Goal: Task Accomplishment & Management: Manage account settings

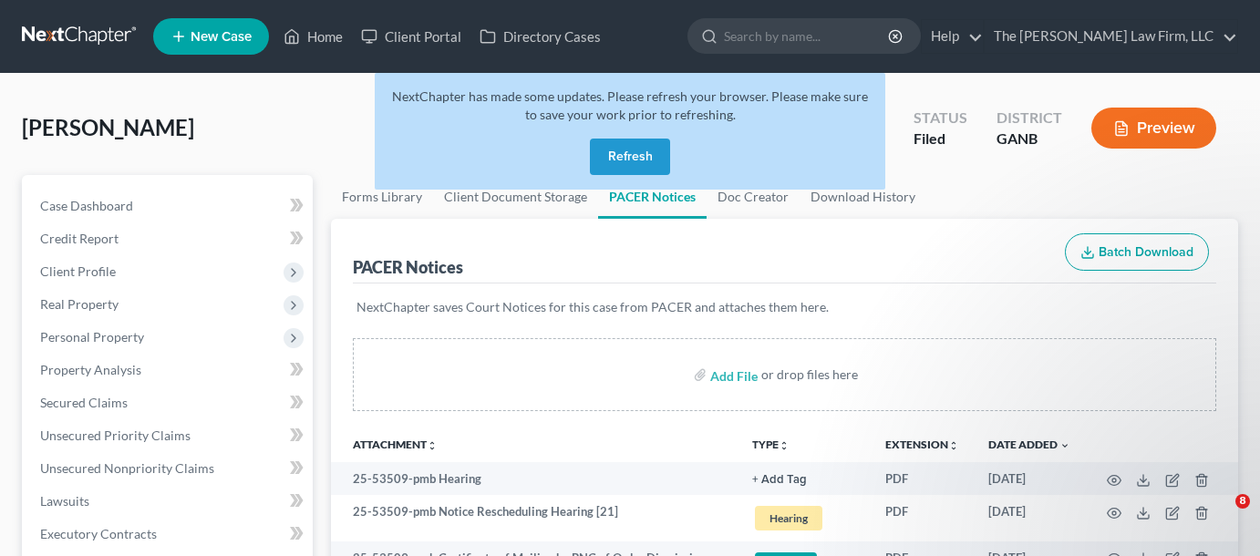
click at [651, 139] on button "Refresh" at bounding box center [630, 157] width 80 height 36
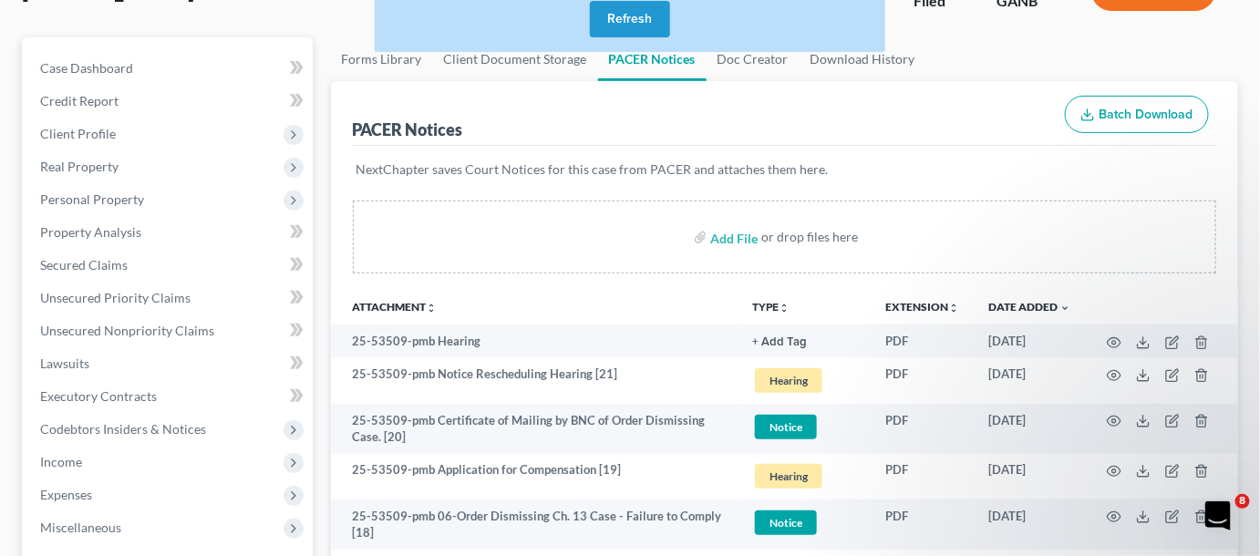
scroll to position [138, 0]
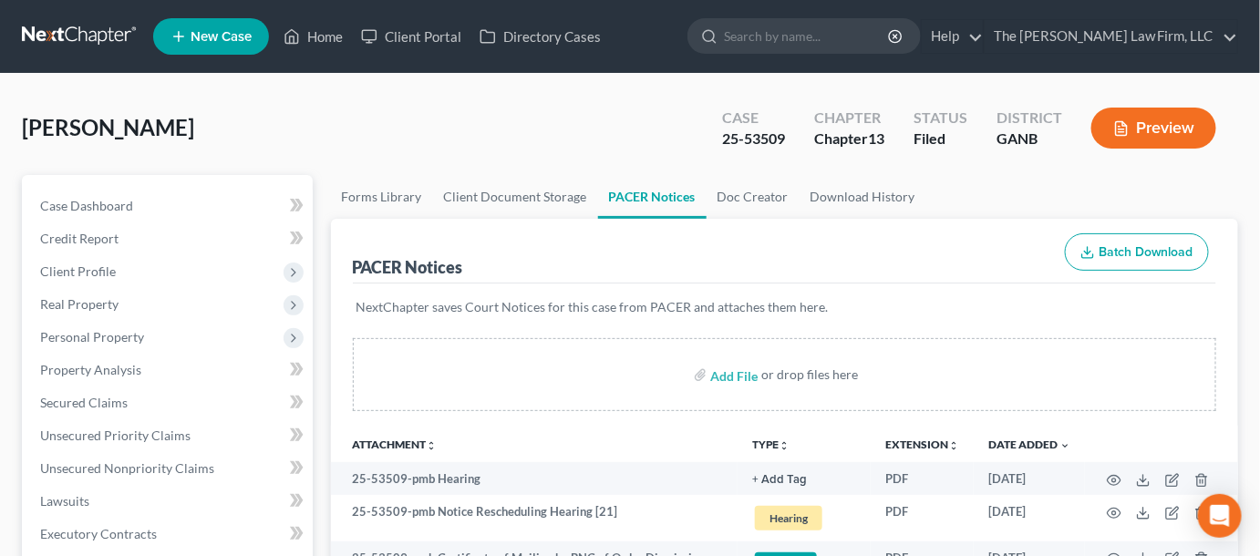
click at [807, 29] on input "search" at bounding box center [807, 36] width 167 height 34
type input "whidby"
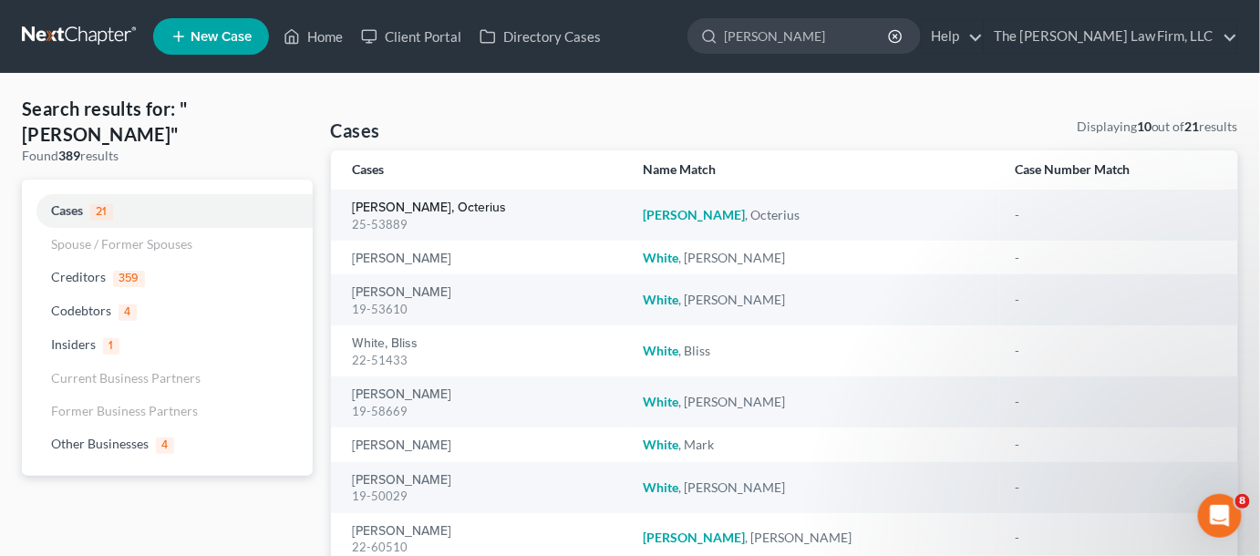
click at [420, 208] on link "Whidby, Octerius" at bounding box center [430, 207] width 154 height 13
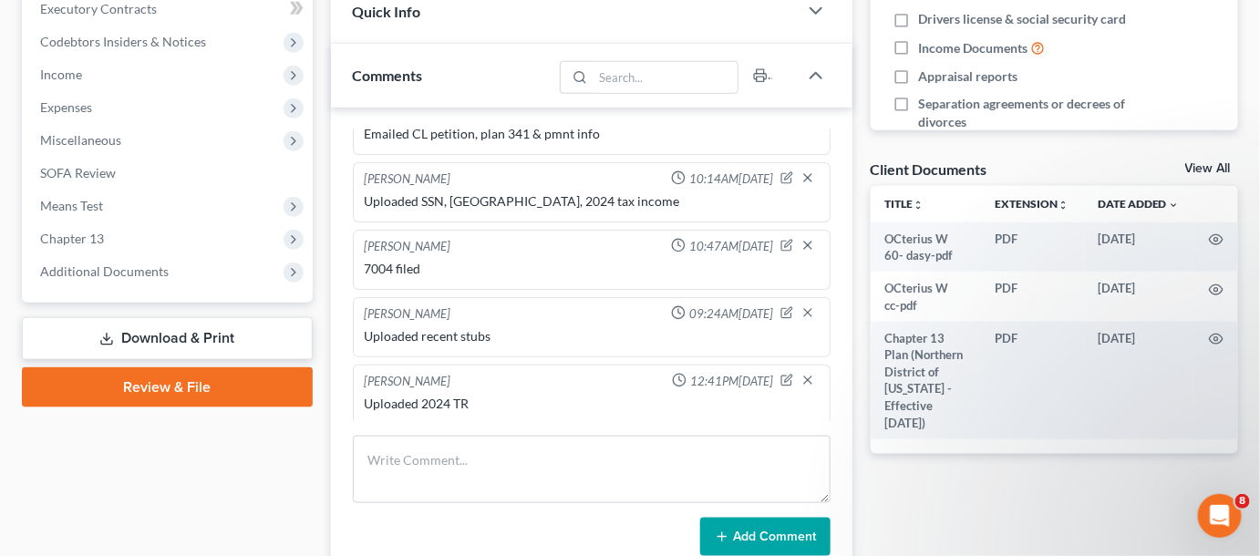
scroll to position [551, 0]
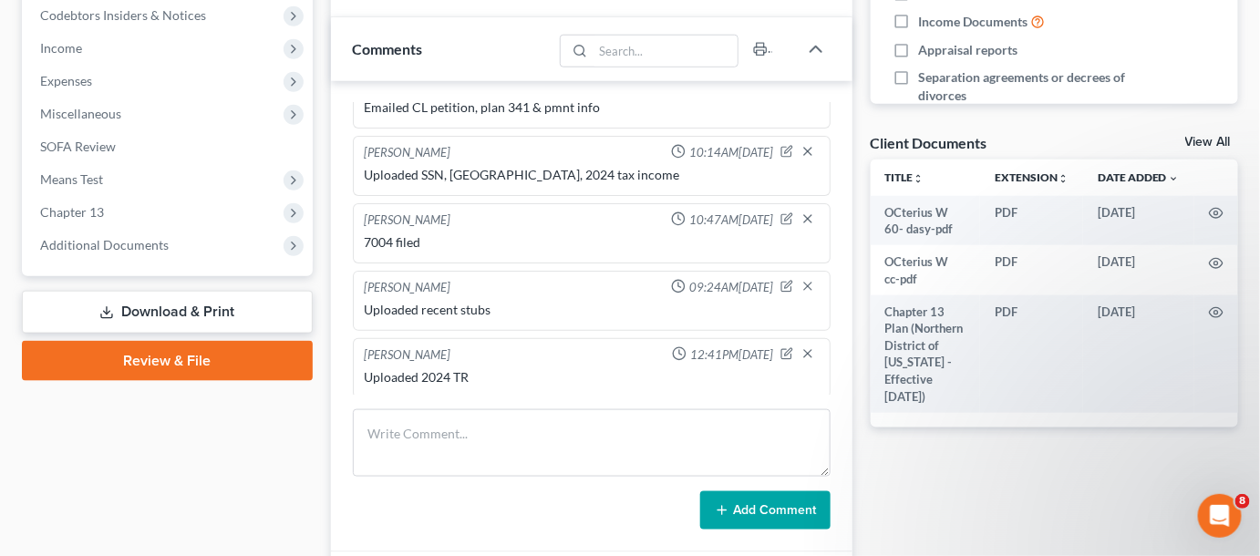
drag, startPoint x: 802, startPoint y: 92, endPoint x: 798, endPoint y: 101, distance: 9.8
click at [802, 92] on div "Monika Black 09:56AM, 04/28/2025 DAVEY Monika Black 10:10AM, 04/28/2025 Emailed…" at bounding box center [591, 316] width 521 height 471
click at [76, 251] on span "Additional Documents" at bounding box center [104, 244] width 129 height 15
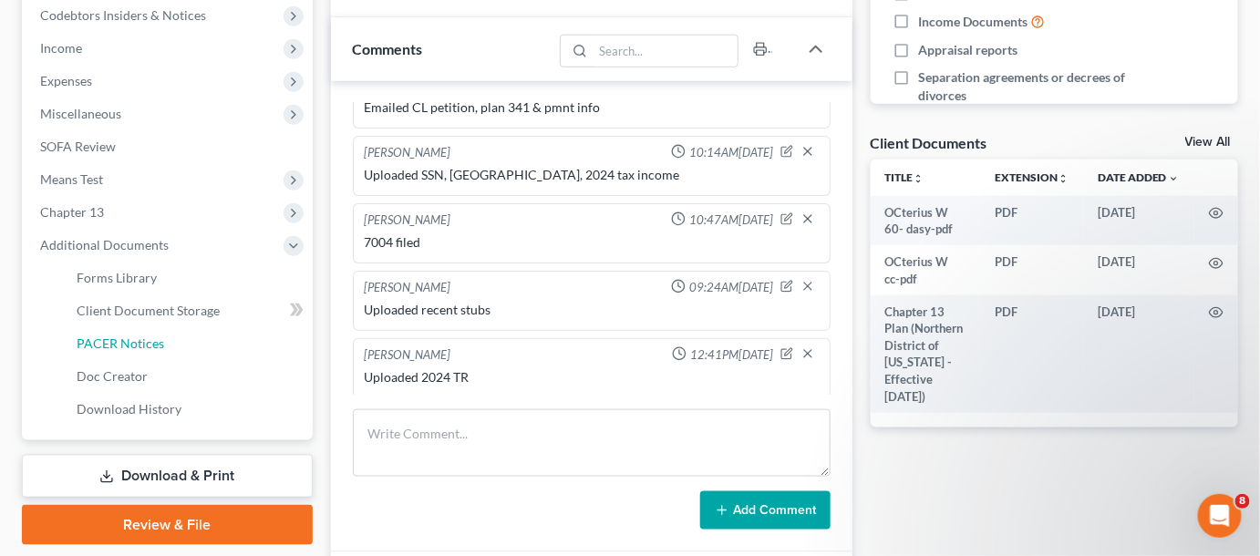
click at [175, 342] on link "PACER Notices" at bounding box center [187, 343] width 251 height 33
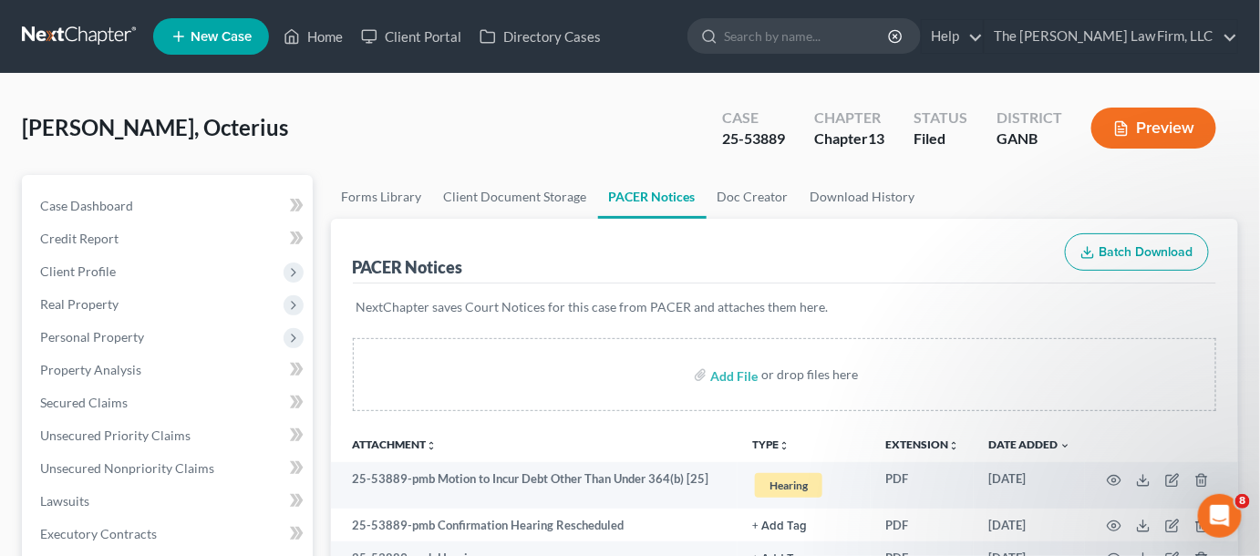
scroll to position [138, 0]
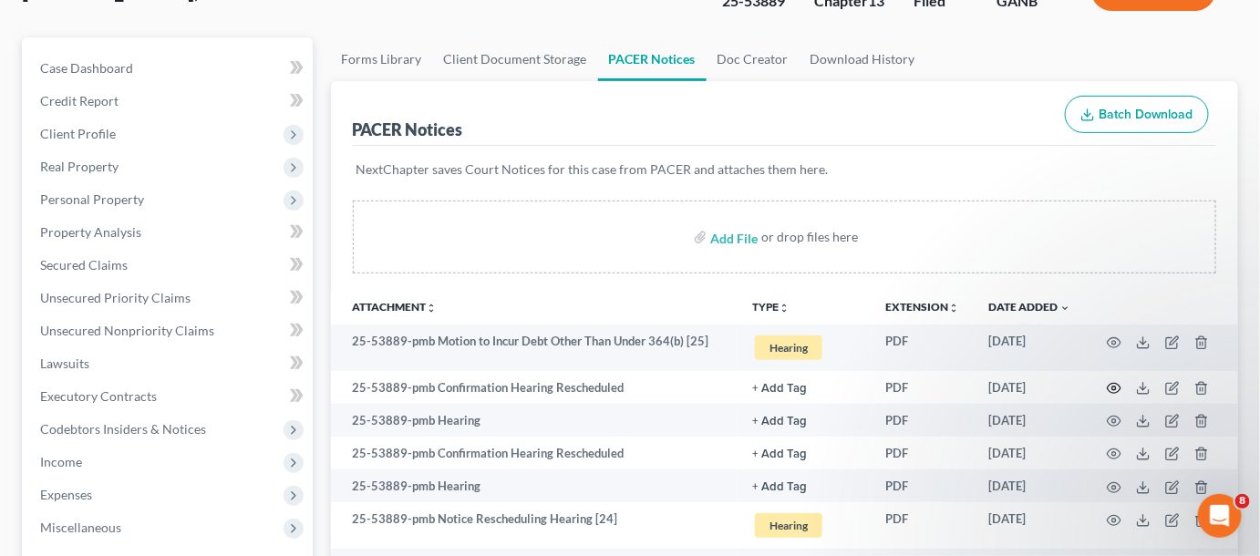
click at [1114, 387] on icon "button" at bounding box center [1113, 388] width 15 height 15
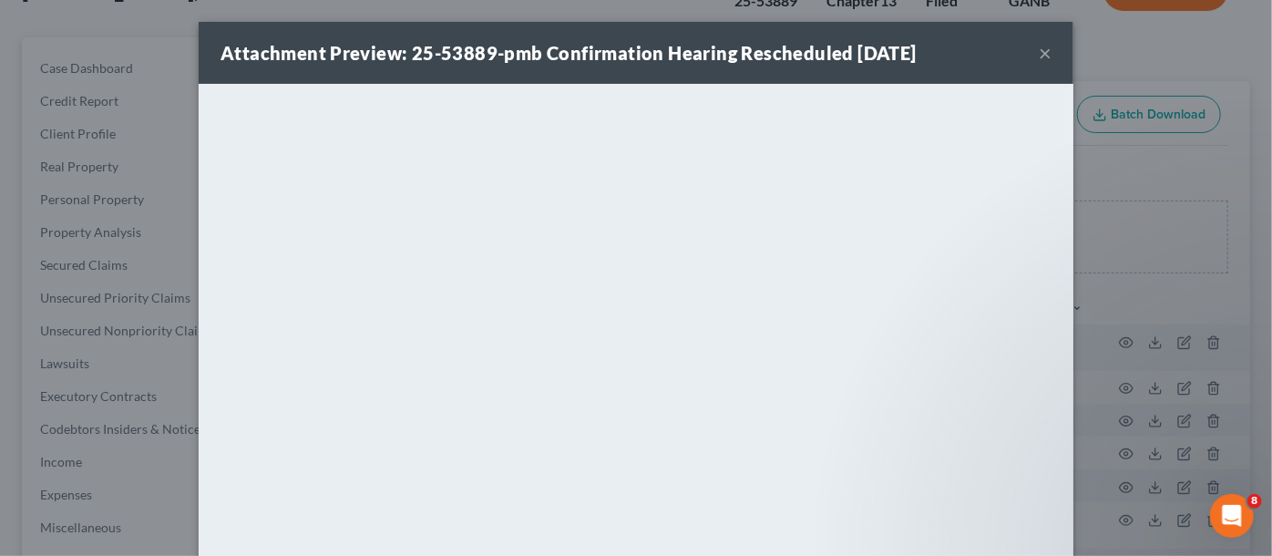
click at [149, 30] on div "Attachment Preview: 25-53889-pmb Confirmation Hearing Rescheduled 09/25/2025 × …" at bounding box center [636, 278] width 1272 height 556
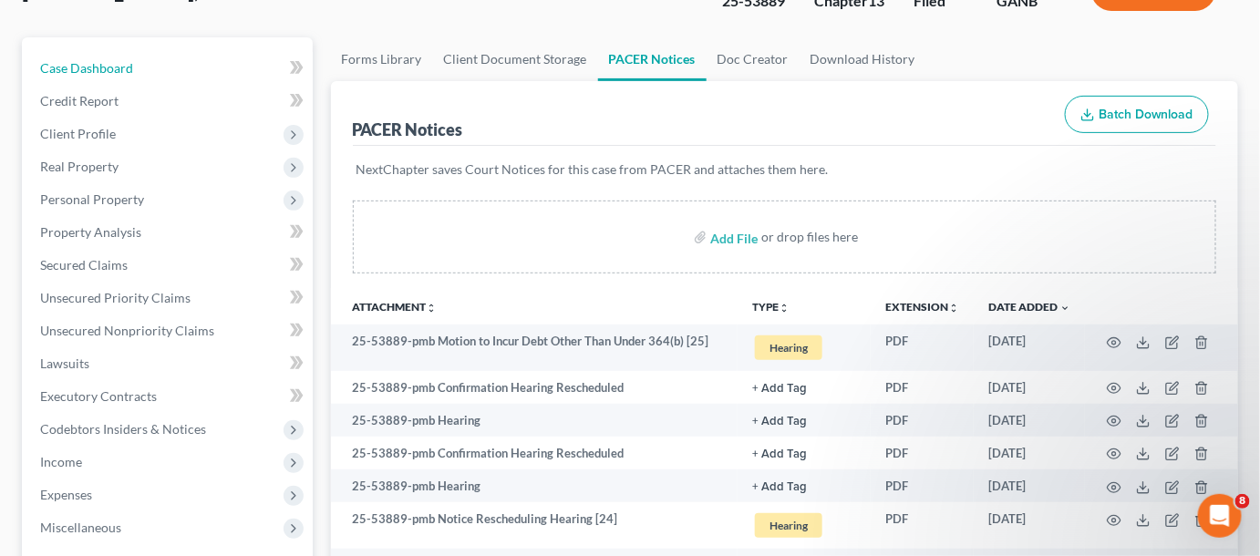
click at [124, 68] on span "Case Dashboard" at bounding box center [86, 67] width 93 height 15
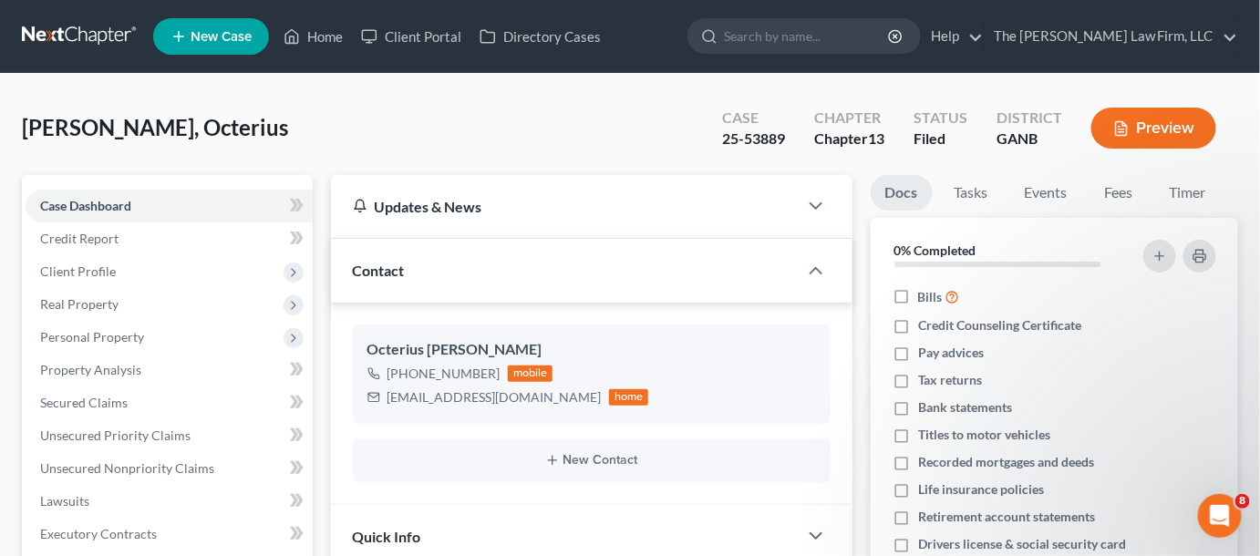
scroll to position [102, 0]
drag, startPoint x: 844, startPoint y: 36, endPoint x: 838, endPoint y: 16, distance: 19.9
click at [843, 26] on input "search" at bounding box center [807, 36] width 167 height 34
type input "albea"
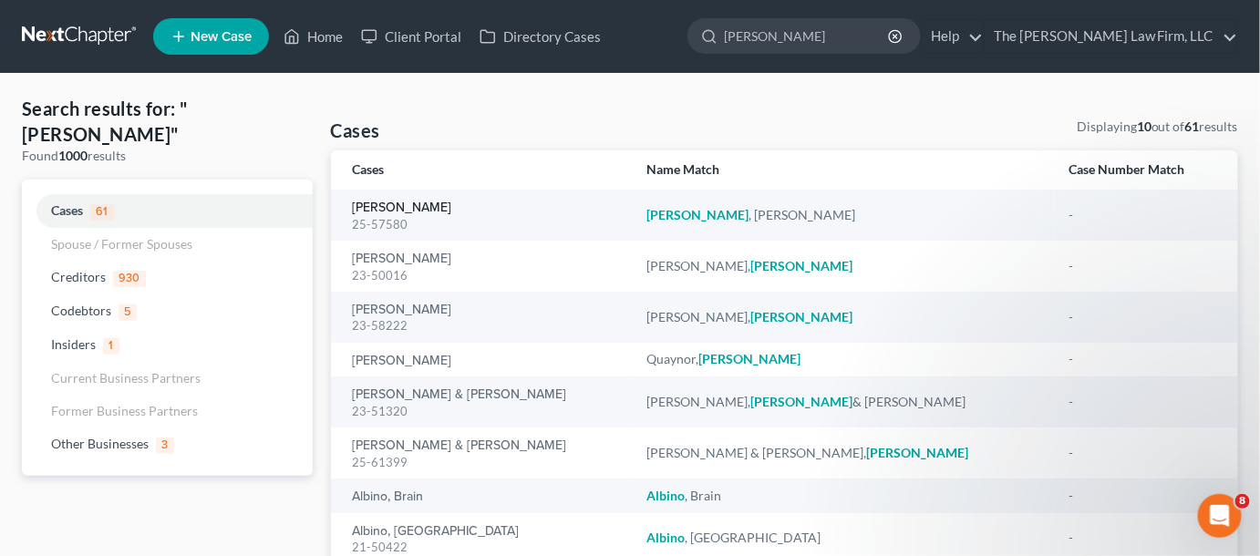
click at [396, 205] on link "Albea, Tenesha" at bounding box center [402, 207] width 99 height 13
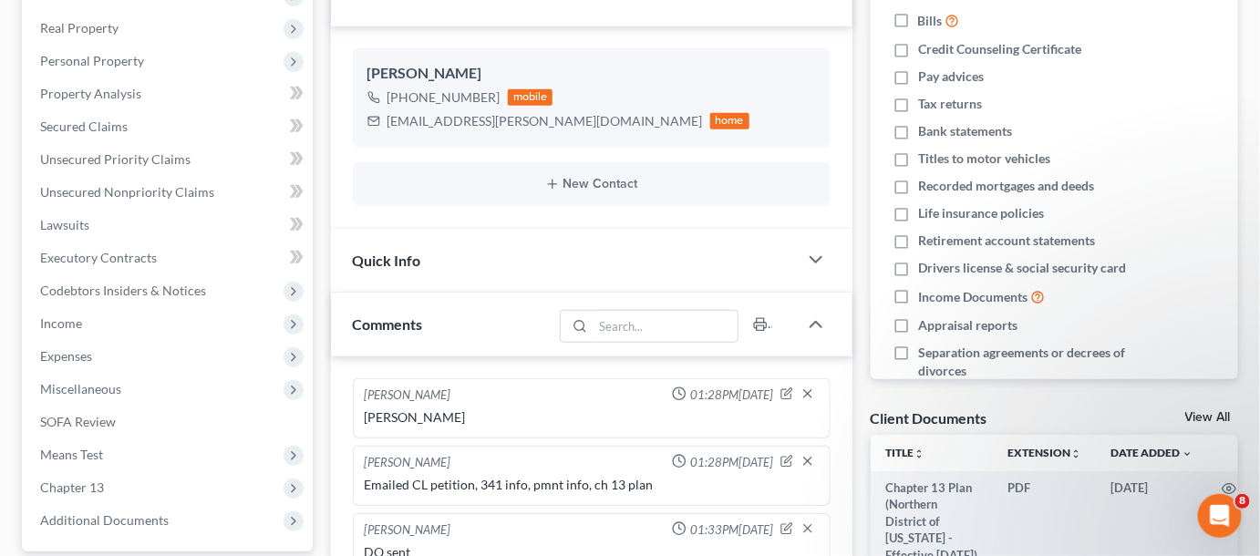
scroll to position [170, 0]
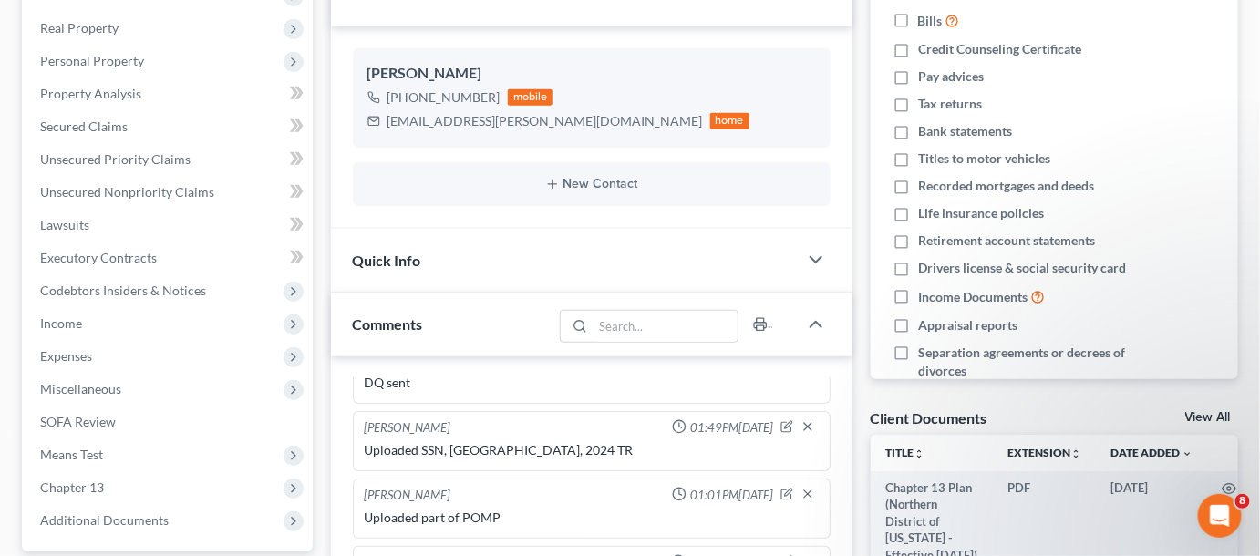
click at [108, 524] on span "Additional Documents" at bounding box center [104, 519] width 129 height 15
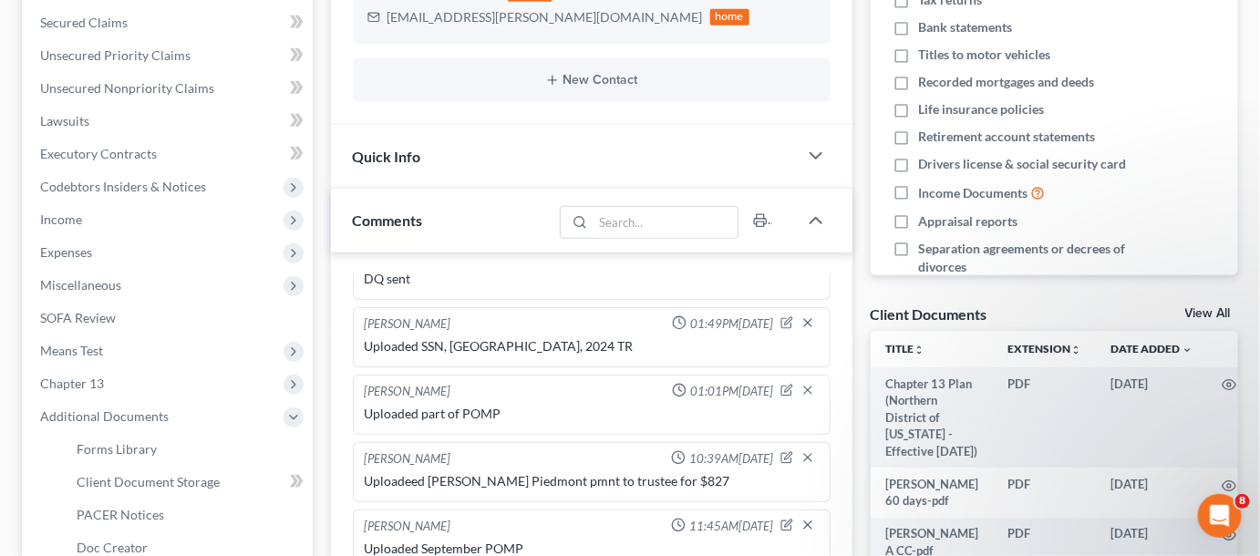
scroll to position [414, 0]
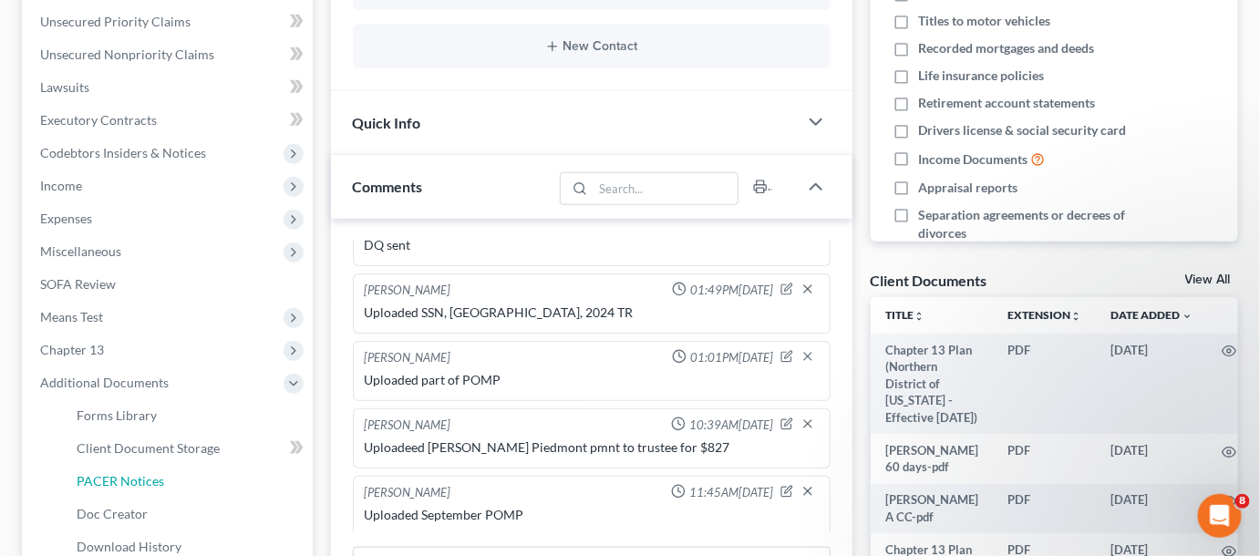
click at [133, 474] on span "PACER Notices" at bounding box center [120, 480] width 87 height 15
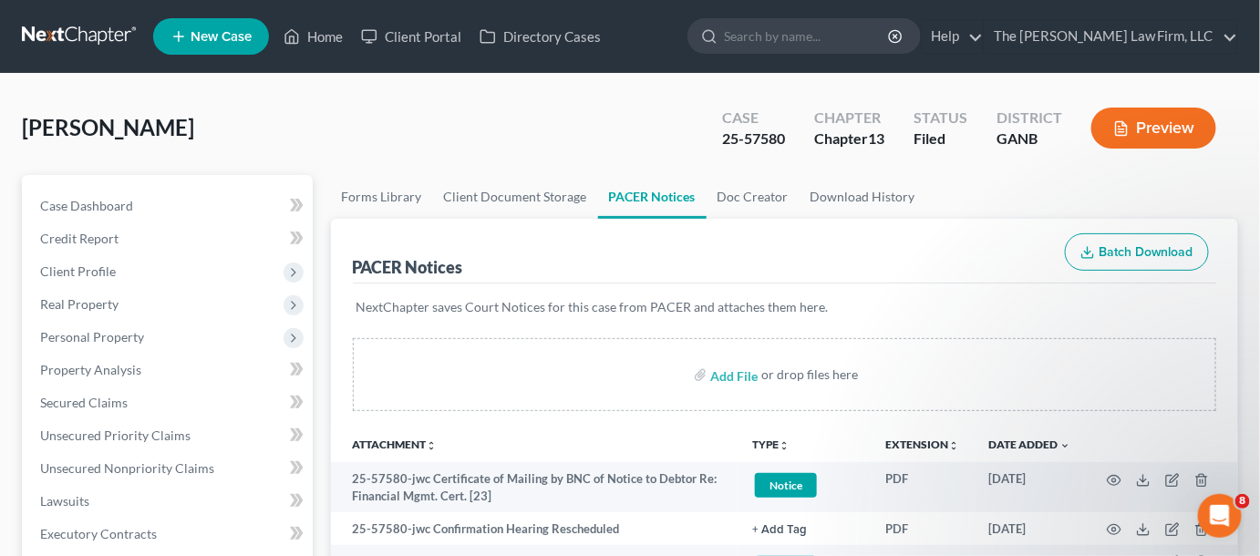
scroll to position [138, 0]
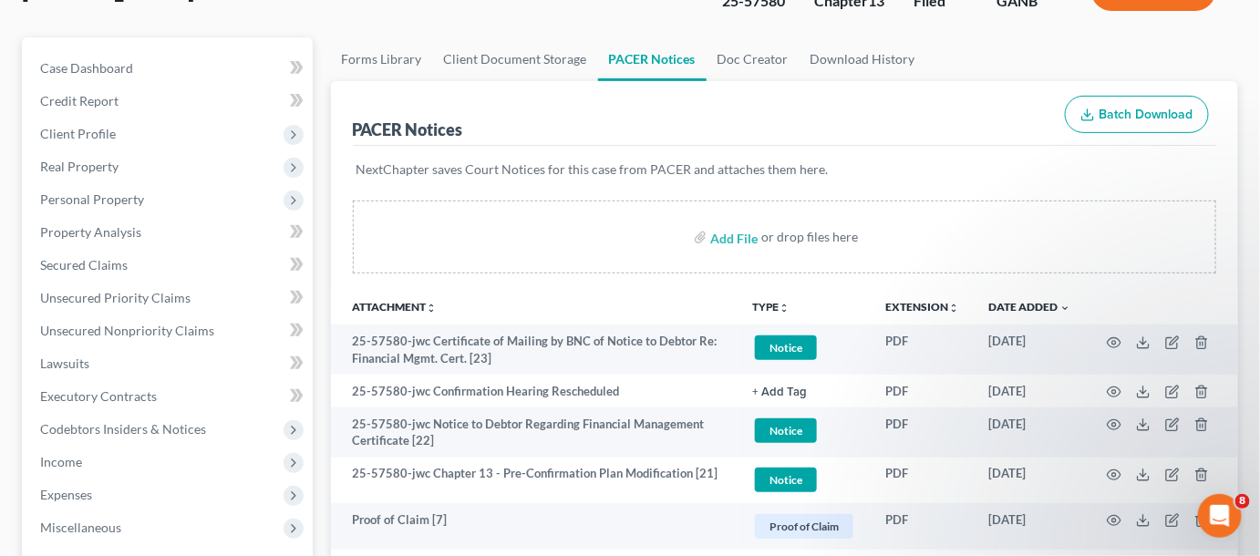
click at [1121, 301] on th at bounding box center [1161, 306] width 153 height 36
click at [1114, 386] on icon "button" at bounding box center [1113, 392] width 15 height 15
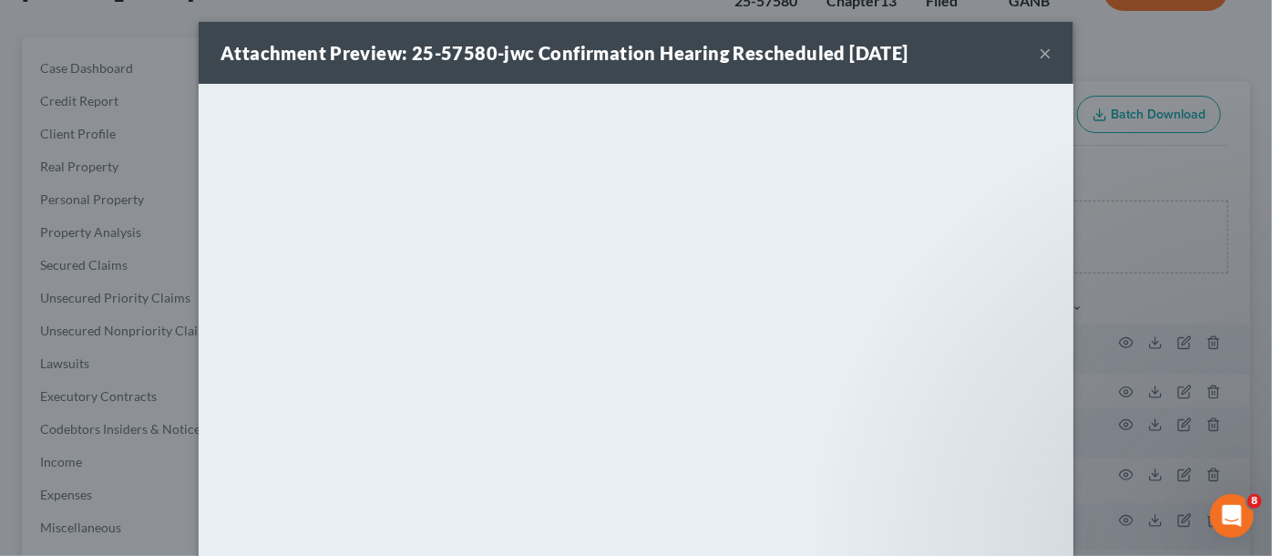
drag, startPoint x: 140, startPoint y: 24, endPoint x: 289, endPoint y: 73, distance: 156.5
click at [143, 24] on div "Attachment Preview: 25-57580-jwc Confirmation Hearing Rescheduled 10/01/2025 × …" at bounding box center [636, 278] width 1272 height 556
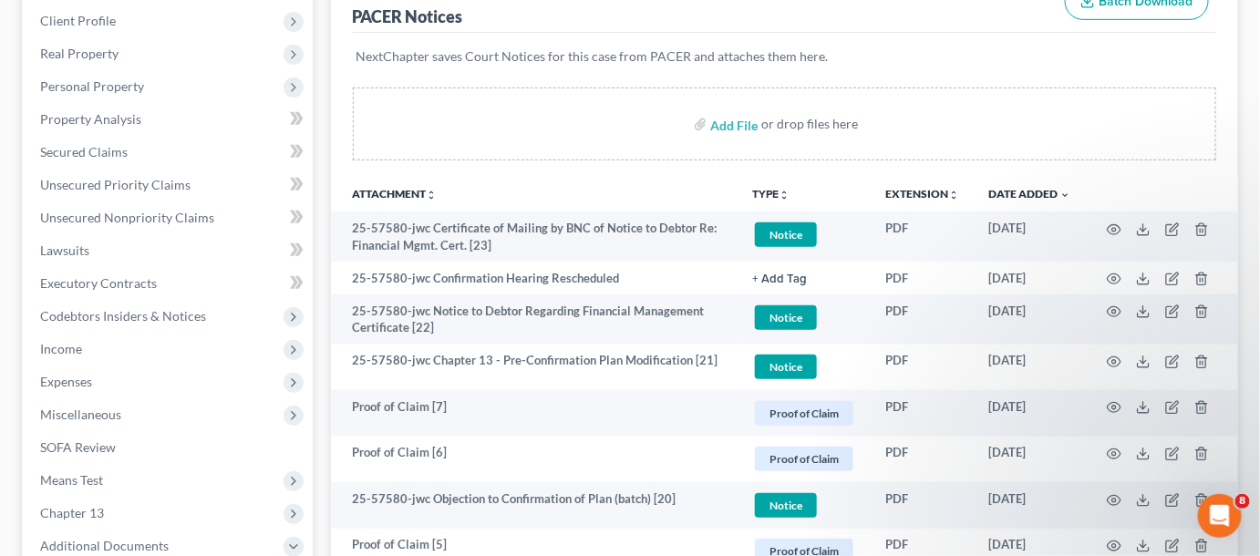
scroll to position [276, 0]
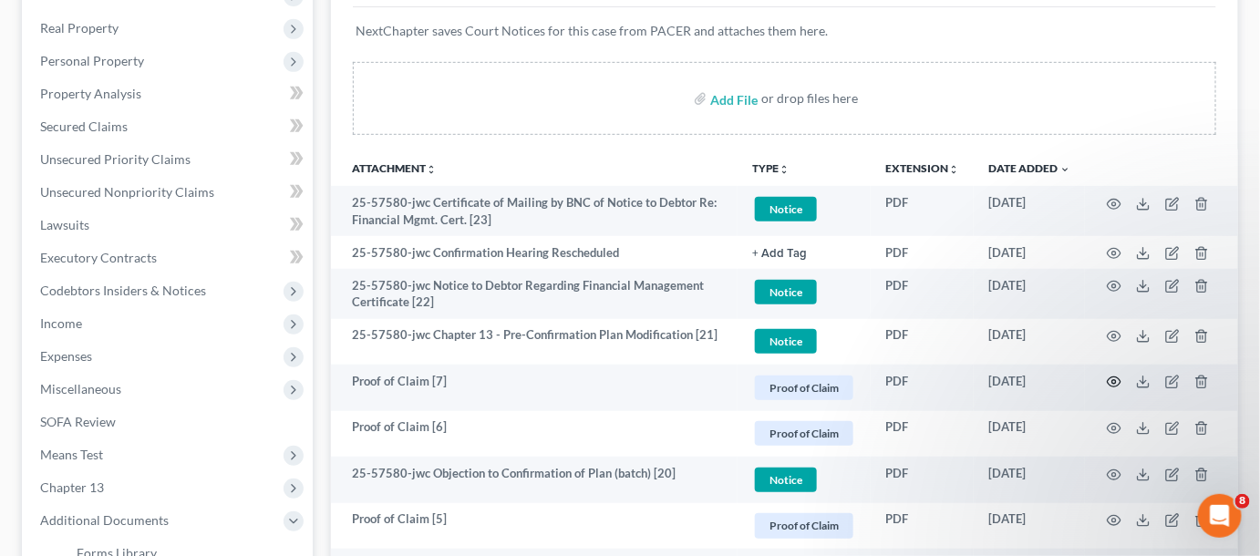
click at [1113, 375] on icon "button" at bounding box center [1113, 382] width 15 height 15
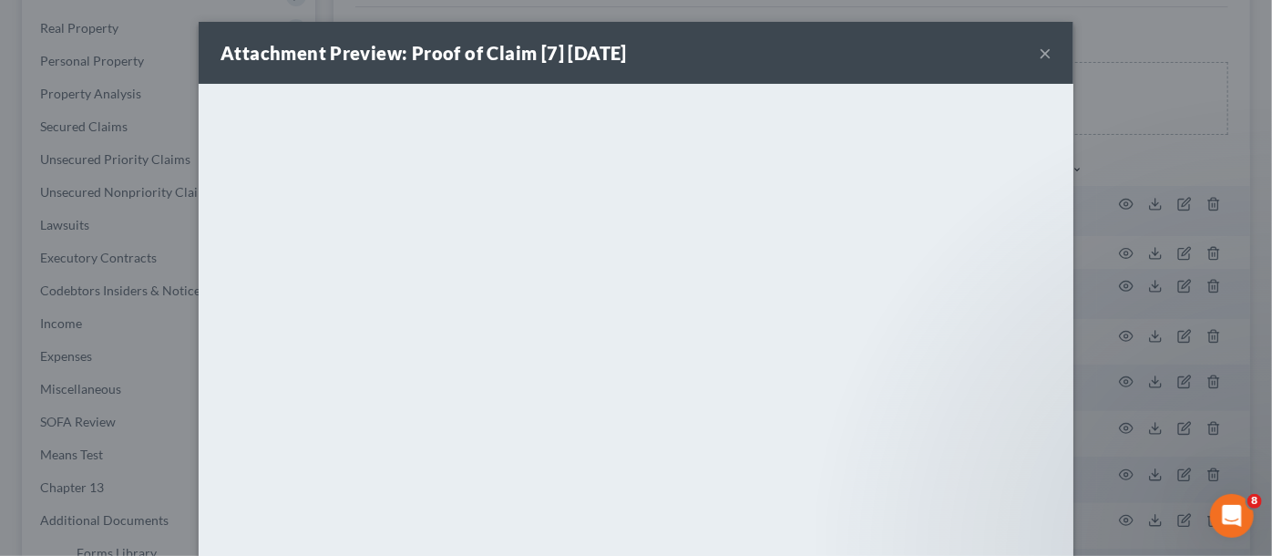
click at [1161, 152] on div "Attachment Preview: Proof of Claim [7] 09/11/2025 × <object ng-attr-data='https…" at bounding box center [636, 278] width 1272 height 556
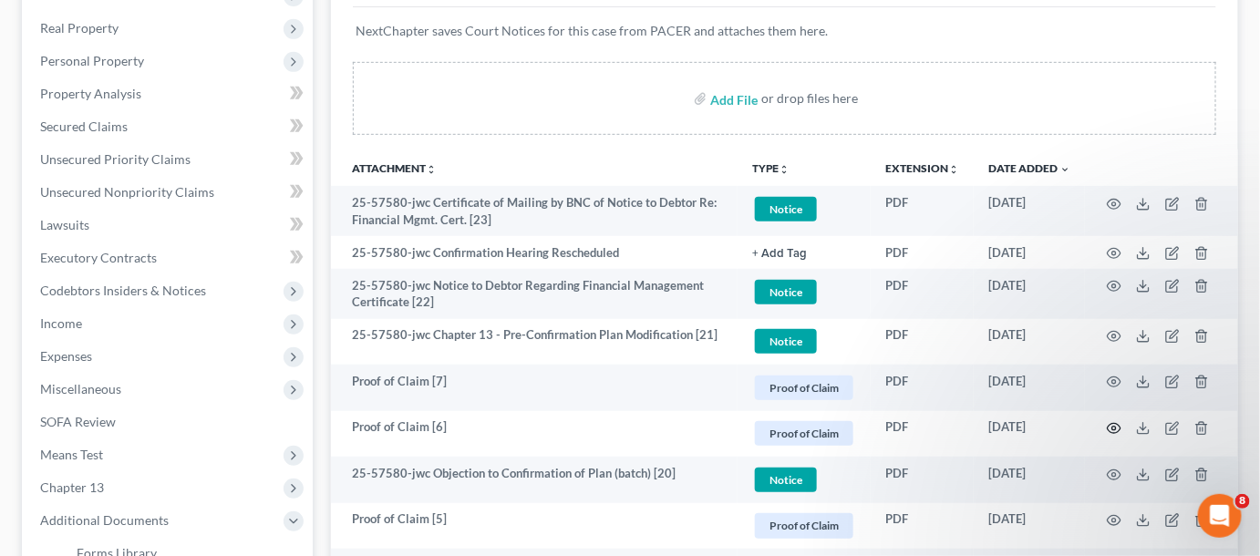
click at [1114, 429] on icon "button" at bounding box center [1113, 428] width 15 height 15
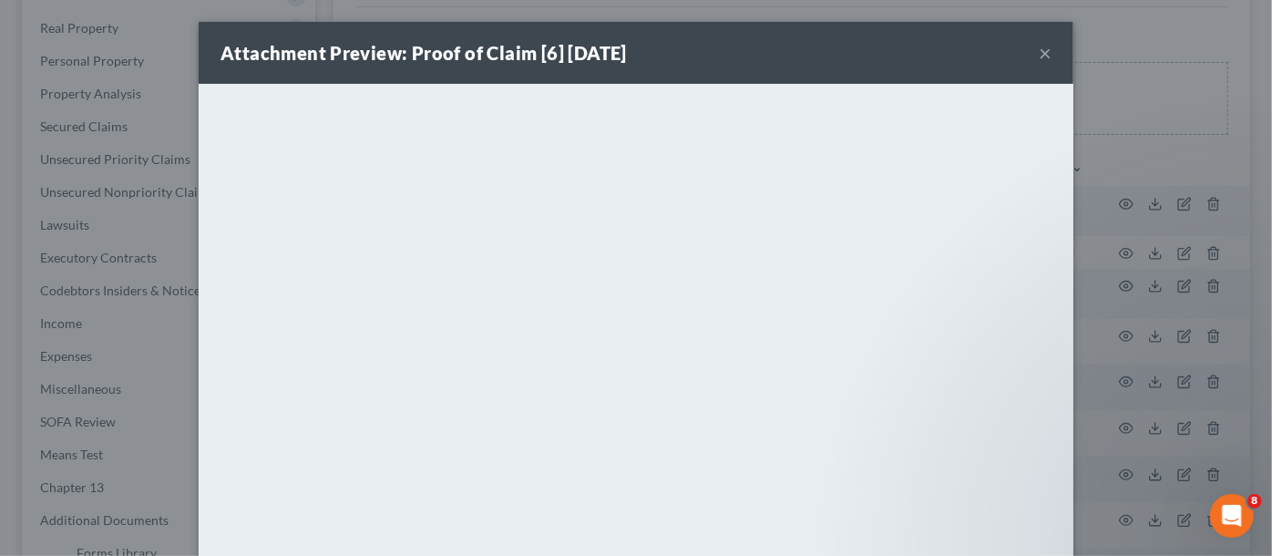
click at [1181, 353] on div "Attachment Preview: Proof of Claim [6] 09/10/2025 × <object ng-attr-data='https…" at bounding box center [636, 278] width 1272 height 556
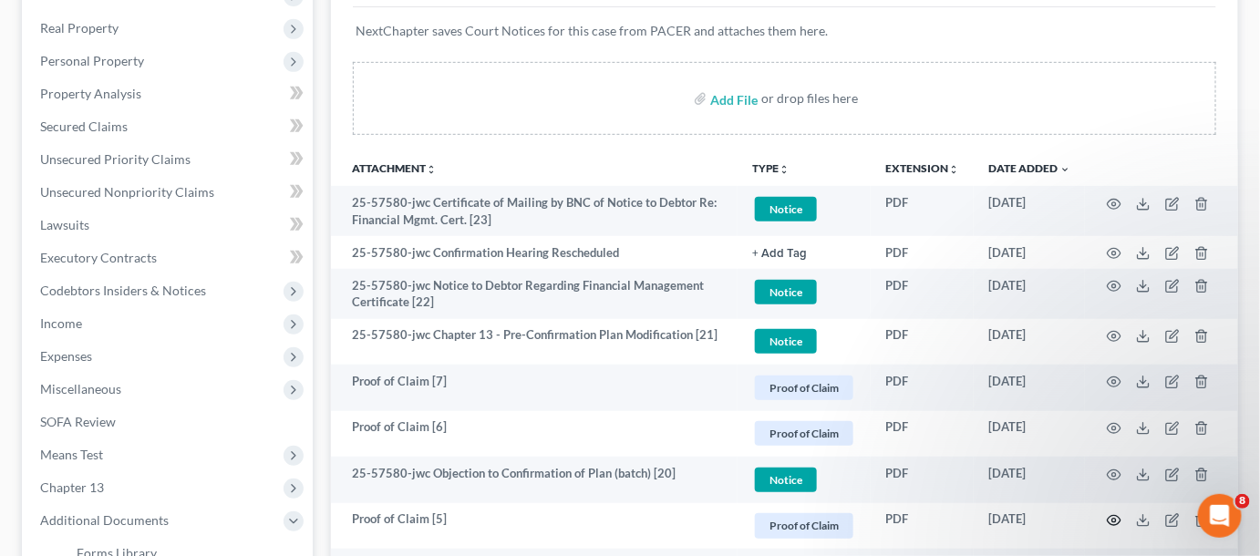
click at [1111, 520] on icon "button" at bounding box center [1113, 520] width 15 height 15
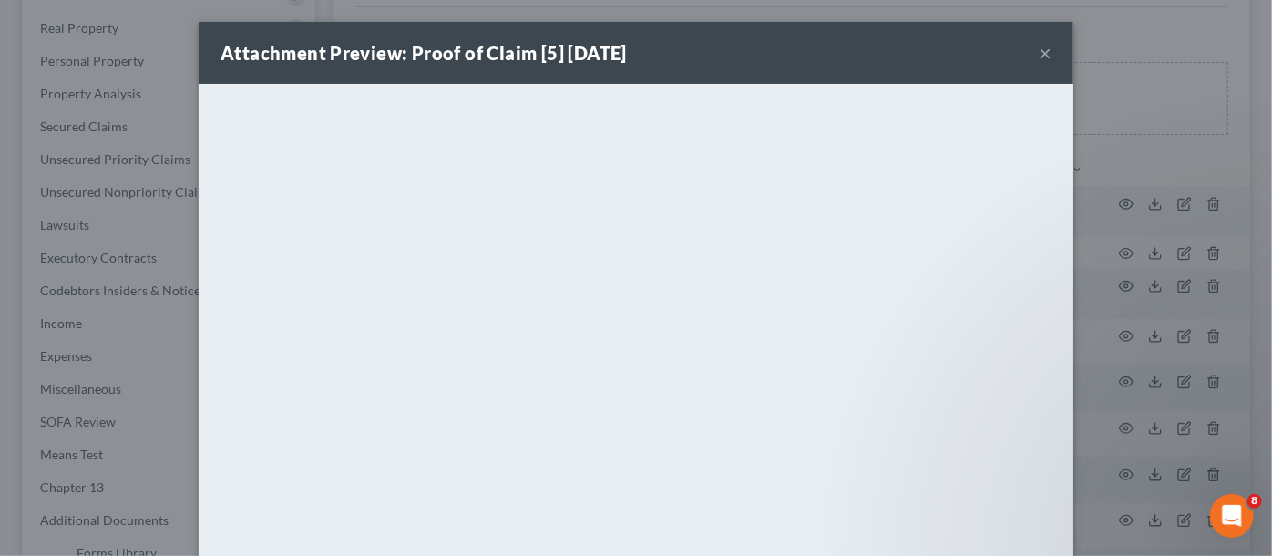
click at [1111, 520] on div "Attachment Preview: Proof of Claim [5] 08/17/2025 × <object ng-attr-data='https…" at bounding box center [636, 278] width 1272 height 556
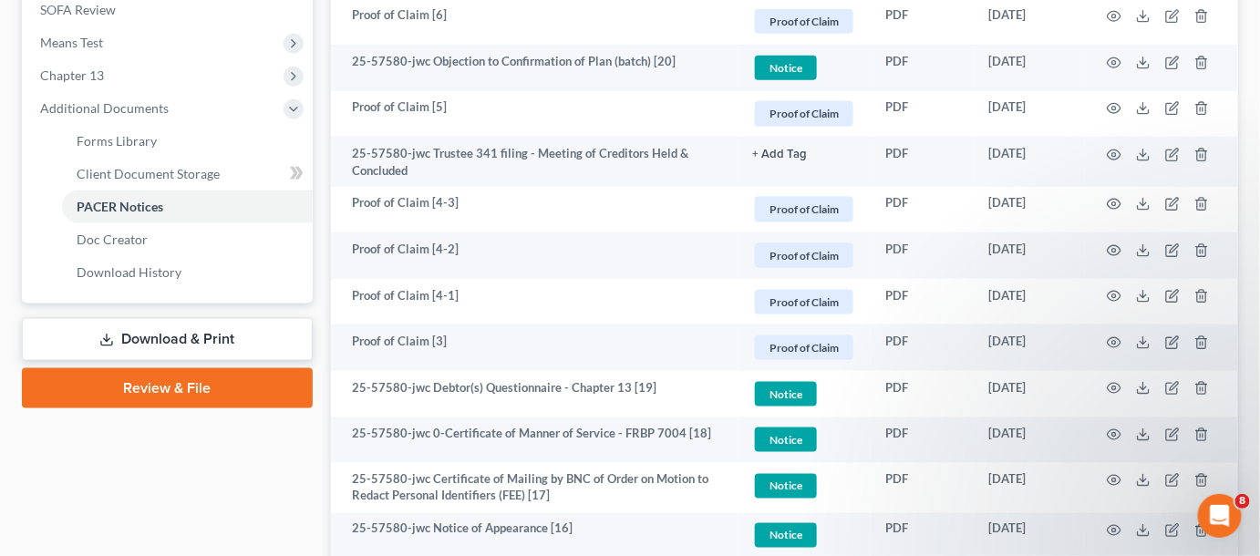
scroll to position [690, 0]
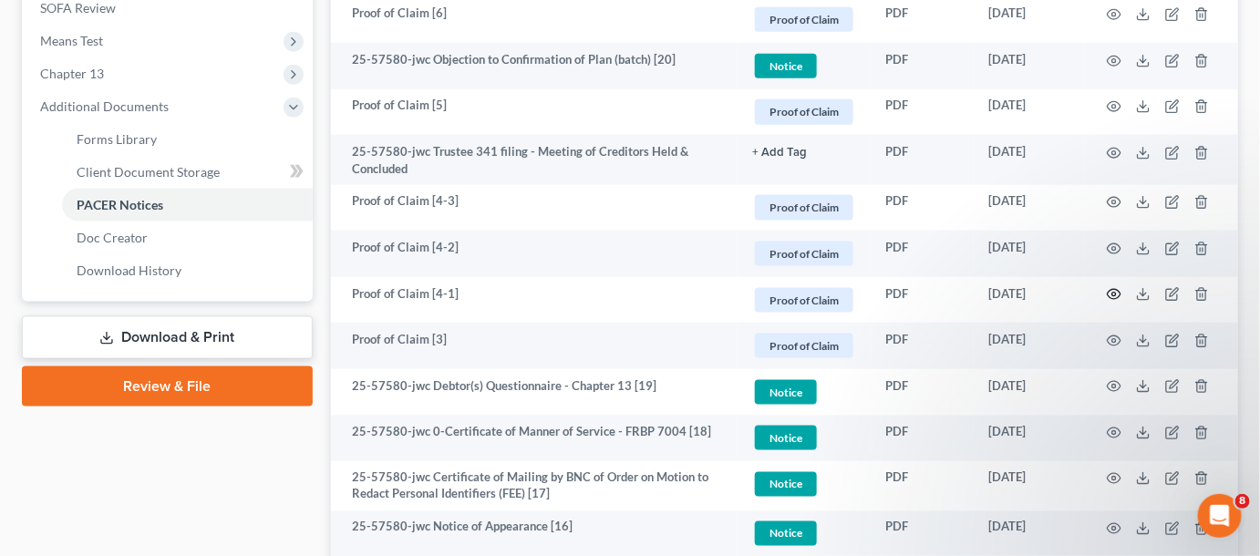
click at [1114, 293] on circle "button" at bounding box center [1114, 295] width 4 height 4
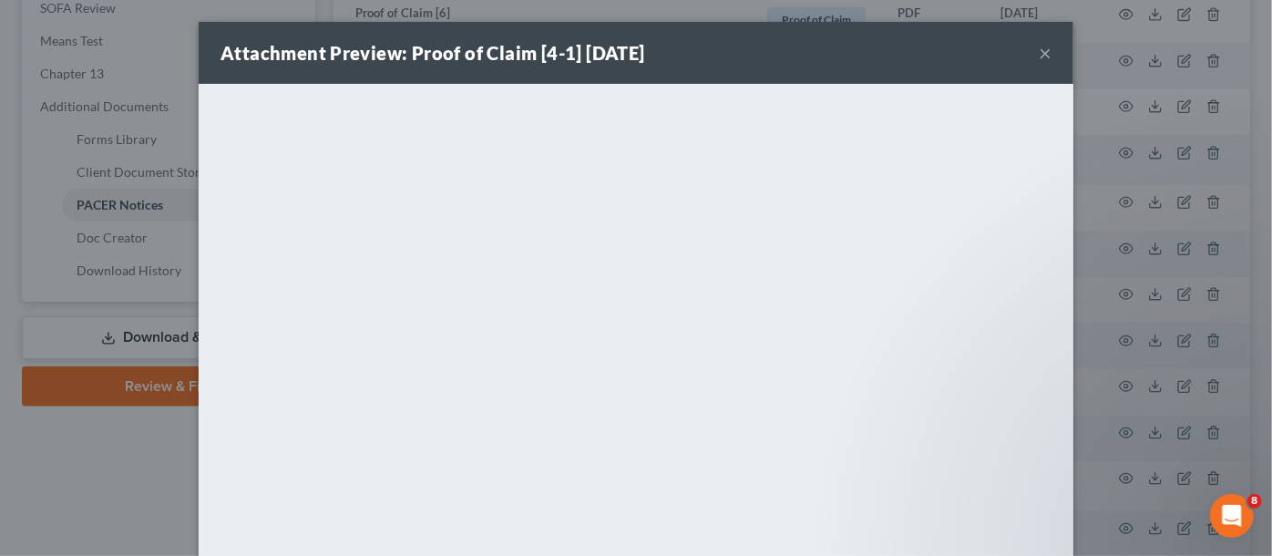
click at [1114, 293] on div "Attachment Preview: Proof of Claim [4-1] 08/07/2025 × <object ng-attr-data='htt…" at bounding box center [636, 278] width 1272 height 556
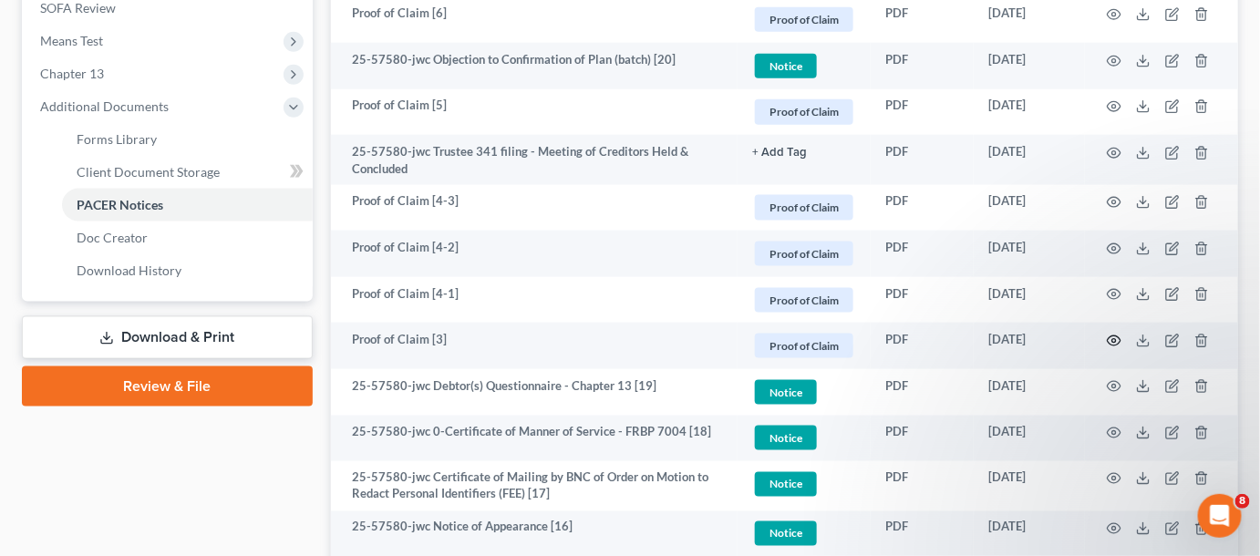
click at [1115, 341] on icon "button" at bounding box center [1113, 341] width 15 height 15
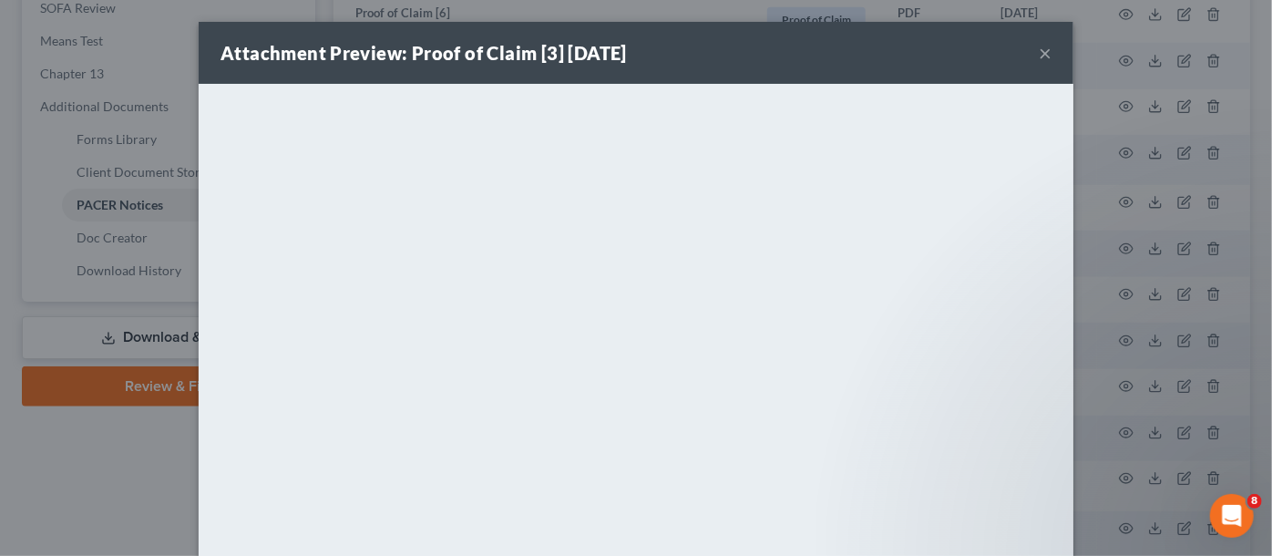
click at [1115, 341] on div "Attachment Preview: Proof of Claim [3] 08/01/2025 × <object ng-attr-data='https…" at bounding box center [636, 278] width 1272 height 556
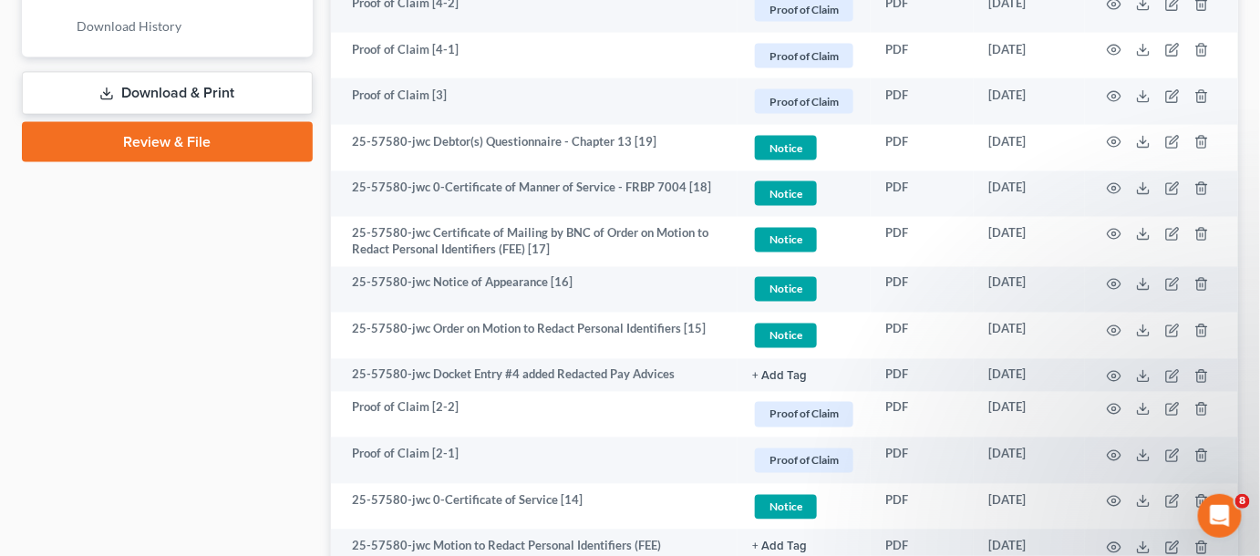
scroll to position [966, 0]
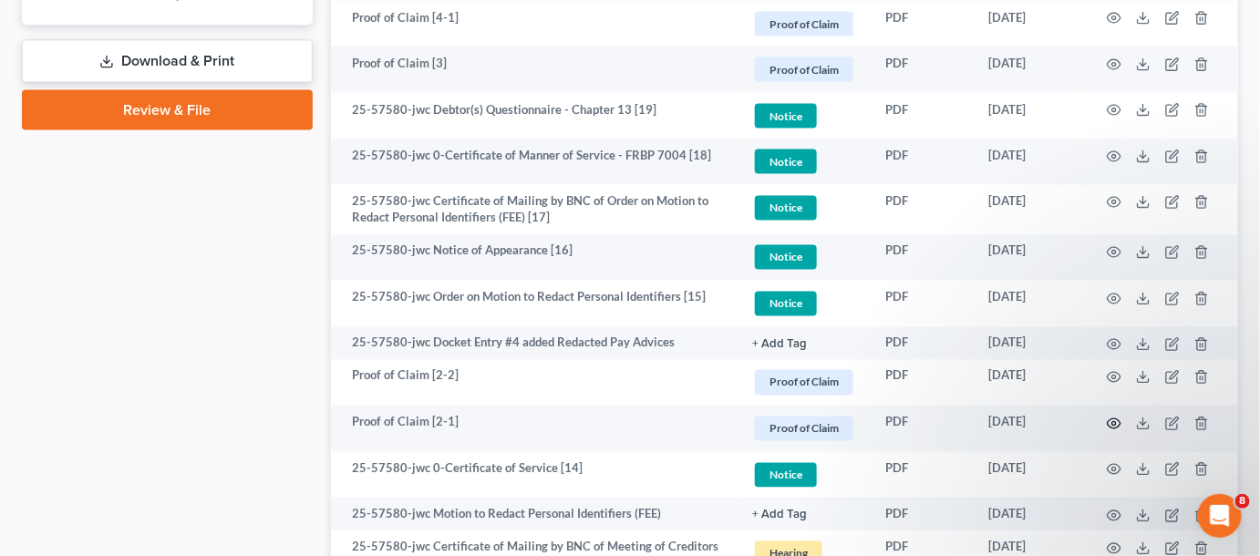
click at [1117, 417] on icon "button" at bounding box center [1113, 424] width 15 height 15
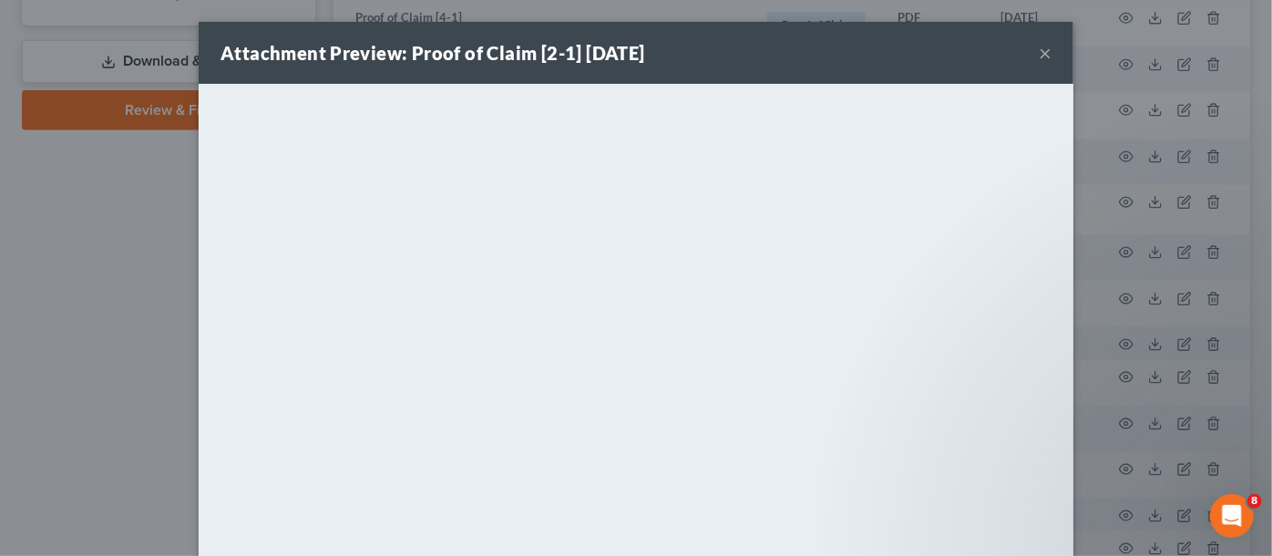
click at [1117, 415] on div "Attachment Preview: Proof of Claim [2-1] 07/14/2025 × <object ng-attr-data='htt…" at bounding box center [636, 278] width 1272 height 556
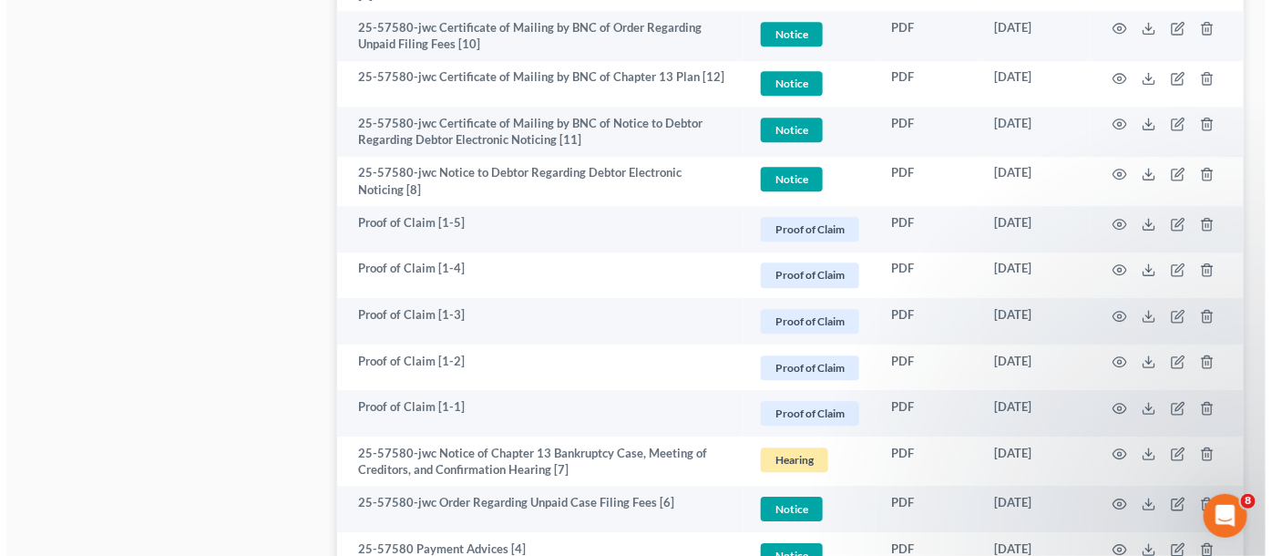
scroll to position [1657, 0]
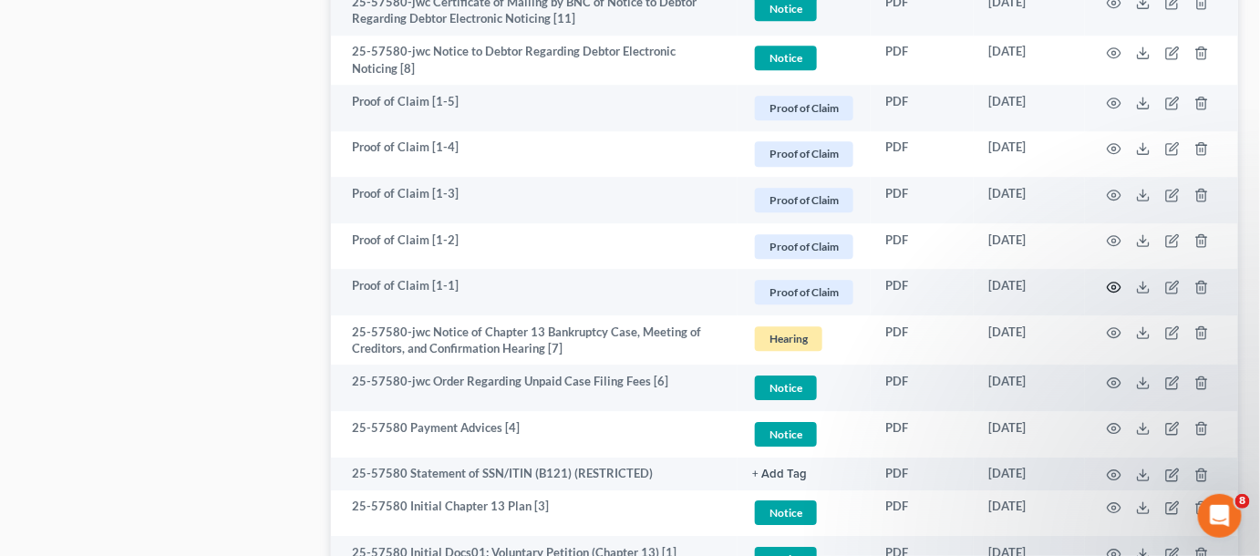
click at [1117, 285] on icon "button" at bounding box center [1113, 287] width 15 height 15
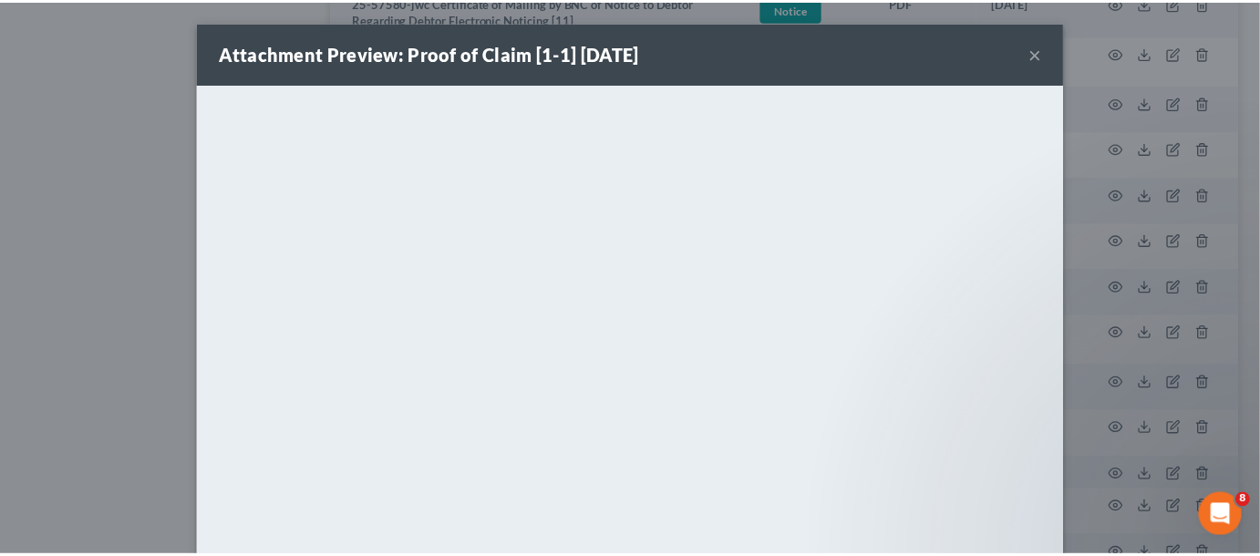
scroll to position [138, 0]
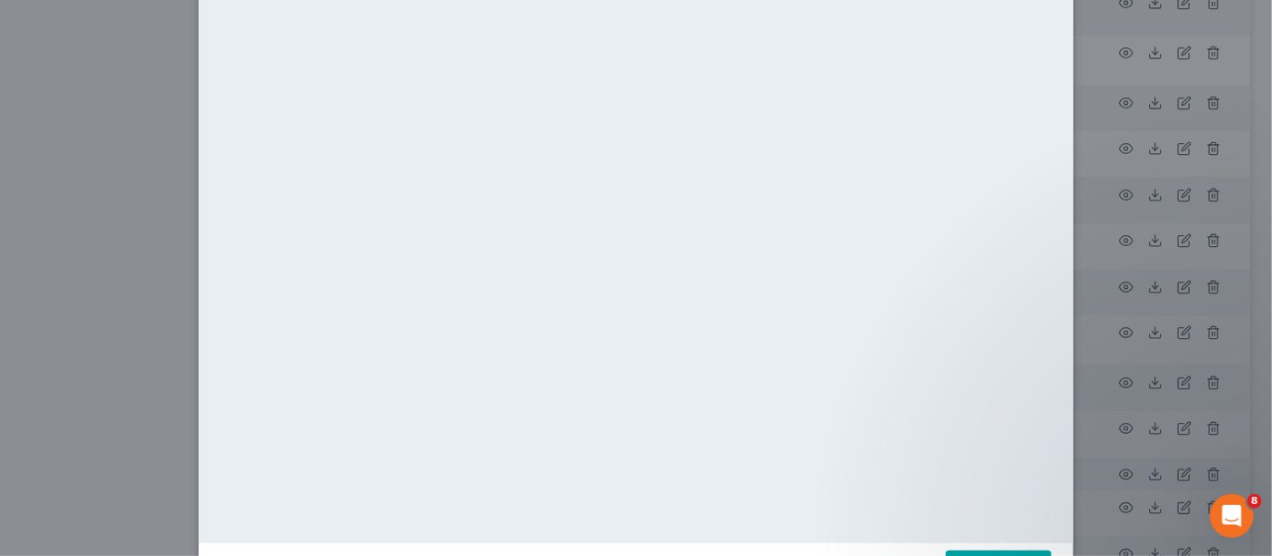
drag, startPoint x: 1120, startPoint y: 293, endPoint x: 1089, endPoint y: 296, distance: 31.1
click at [1120, 293] on div "Attachment Preview: Proof of Claim [1-1] 07/08/2025 × <object ng-attr-data='htt…" at bounding box center [636, 278] width 1272 height 556
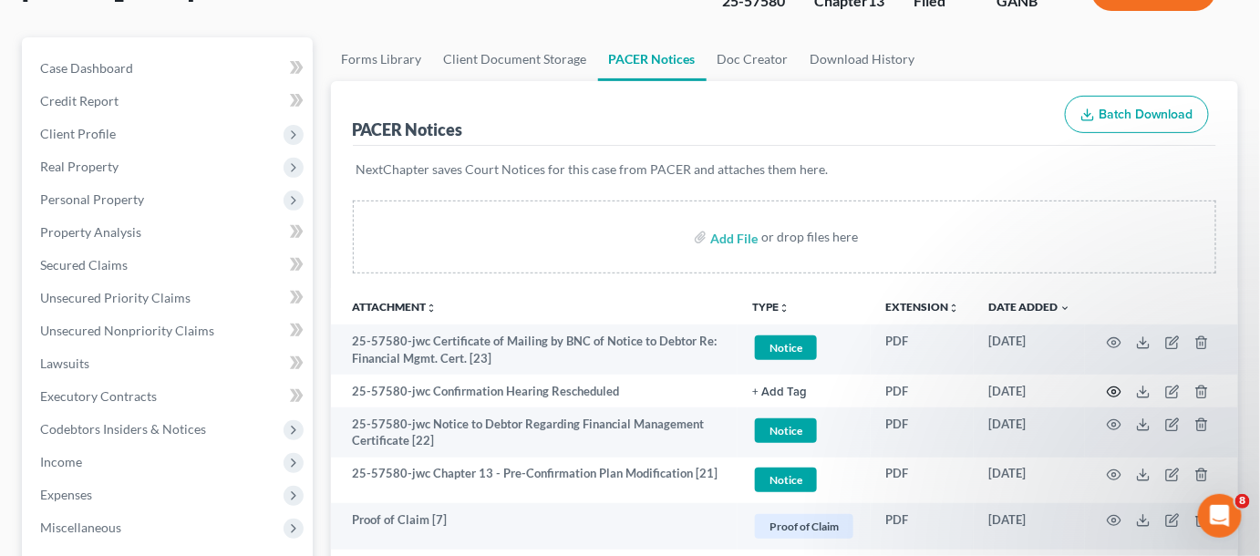
click at [1108, 386] on icon "button" at bounding box center [1113, 392] width 15 height 15
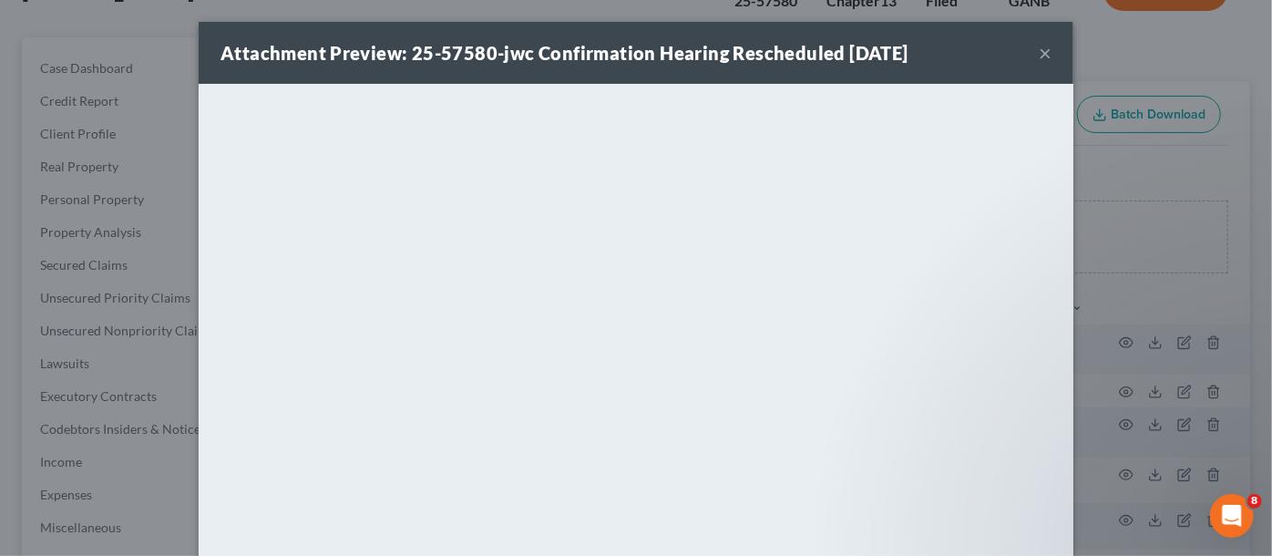
drag, startPoint x: 1174, startPoint y: 310, endPoint x: 1010, endPoint y: 308, distance: 164.1
click at [1166, 309] on div "Attachment Preview: 25-57580-jwc Confirmation Hearing Rescheduled 10/01/2025 × …" at bounding box center [636, 278] width 1272 height 556
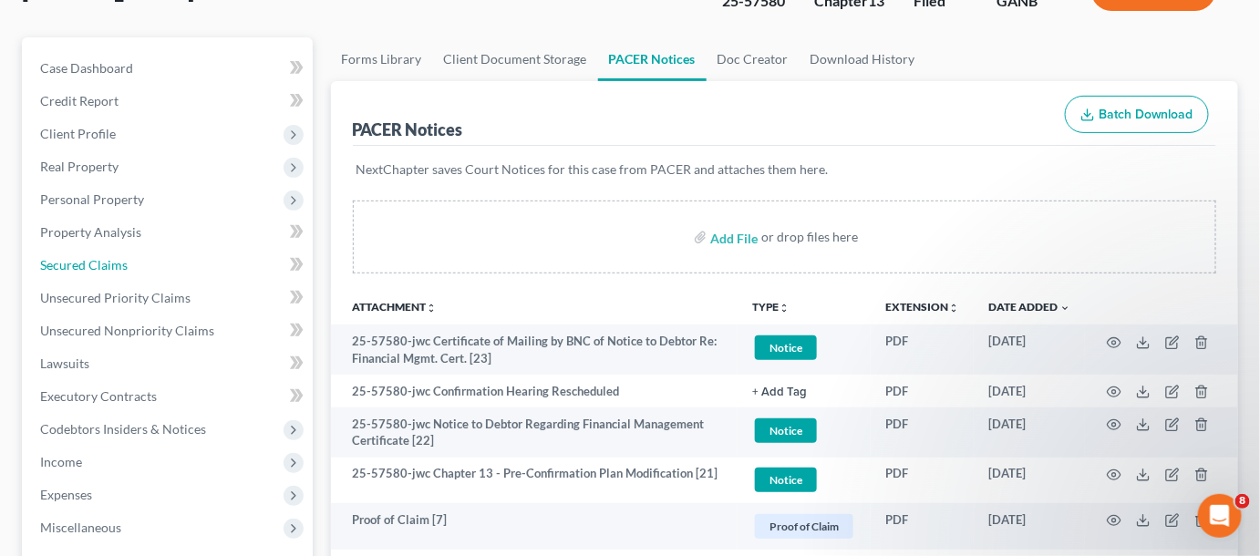
click at [113, 261] on span "Secured Claims" at bounding box center [83, 264] width 87 height 15
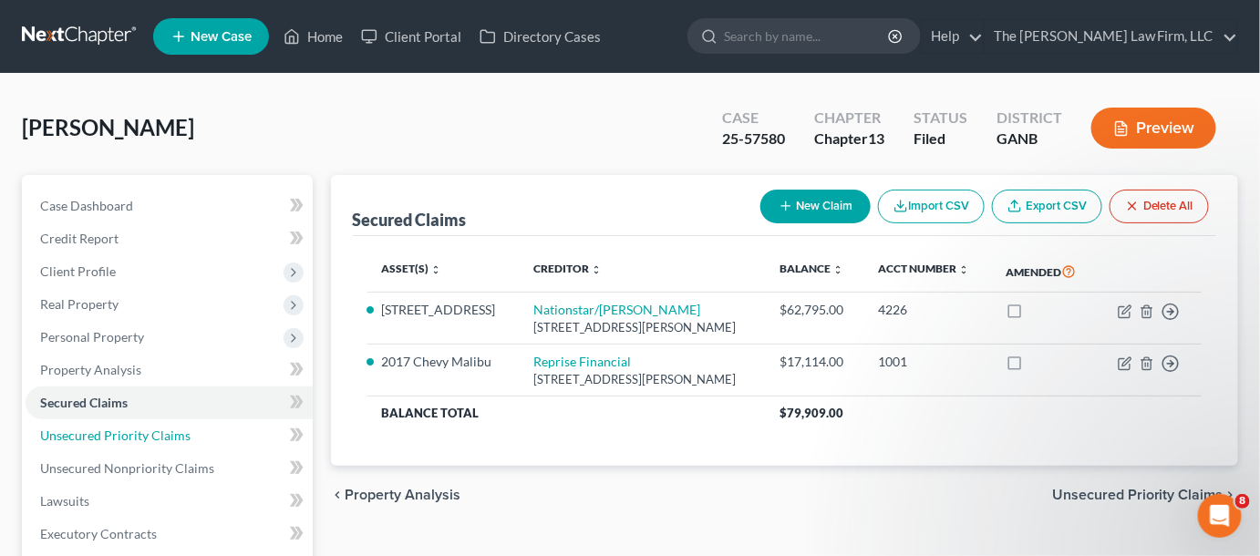
click at [106, 438] on span "Unsecured Priority Claims" at bounding box center [115, 434] width 150 height 15
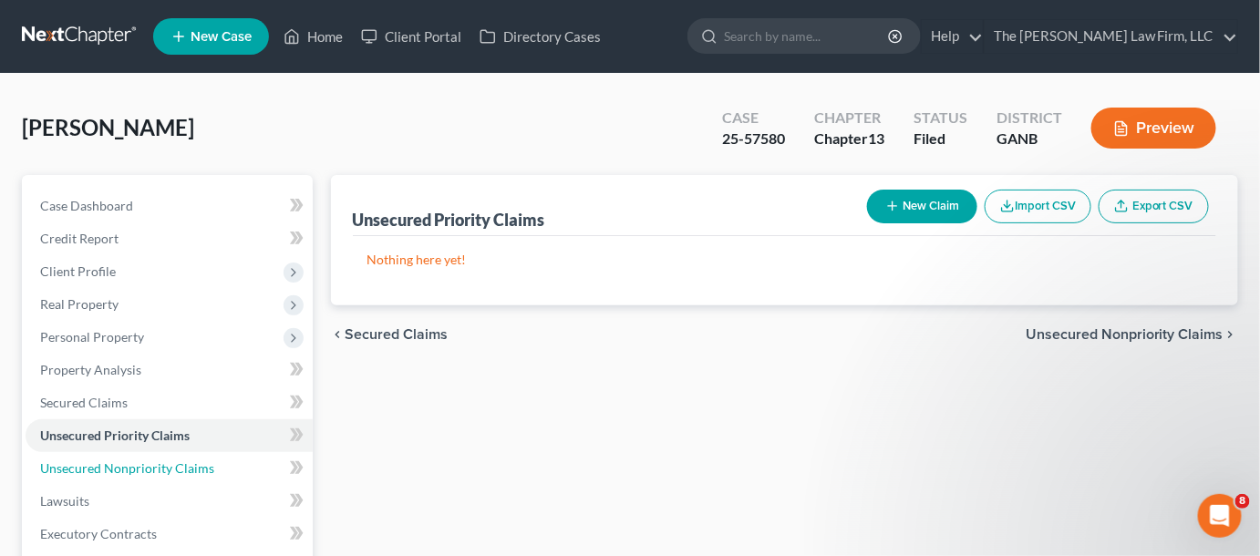
click at [149, 469] on span "Unsecured Nonpriority Claims" at bounding box center [127, 467] width 174 height 15
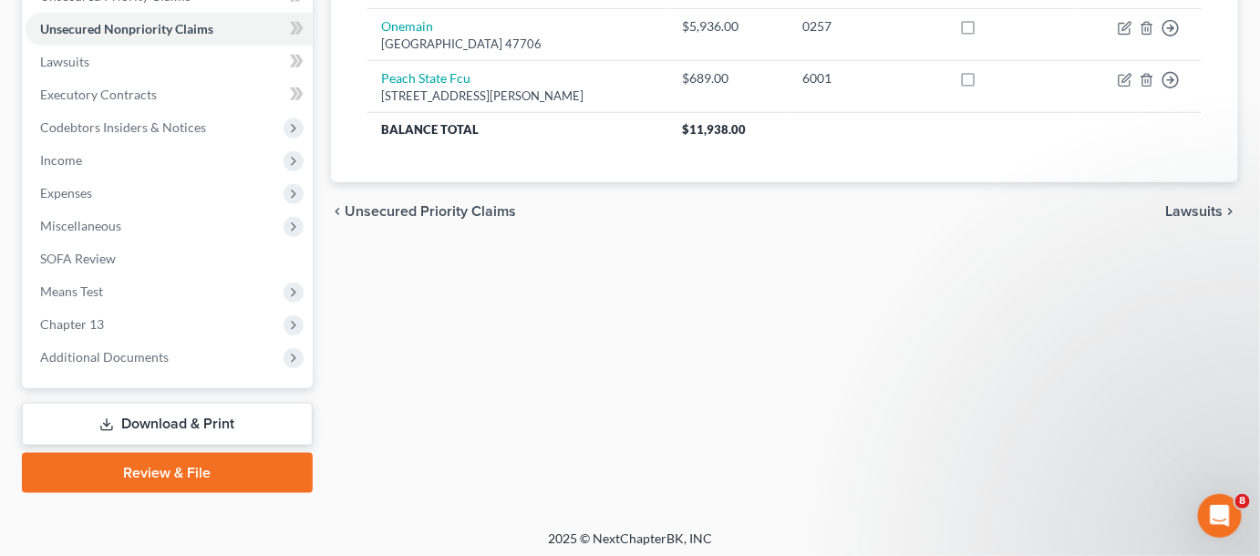
scroll to position [444, 0]
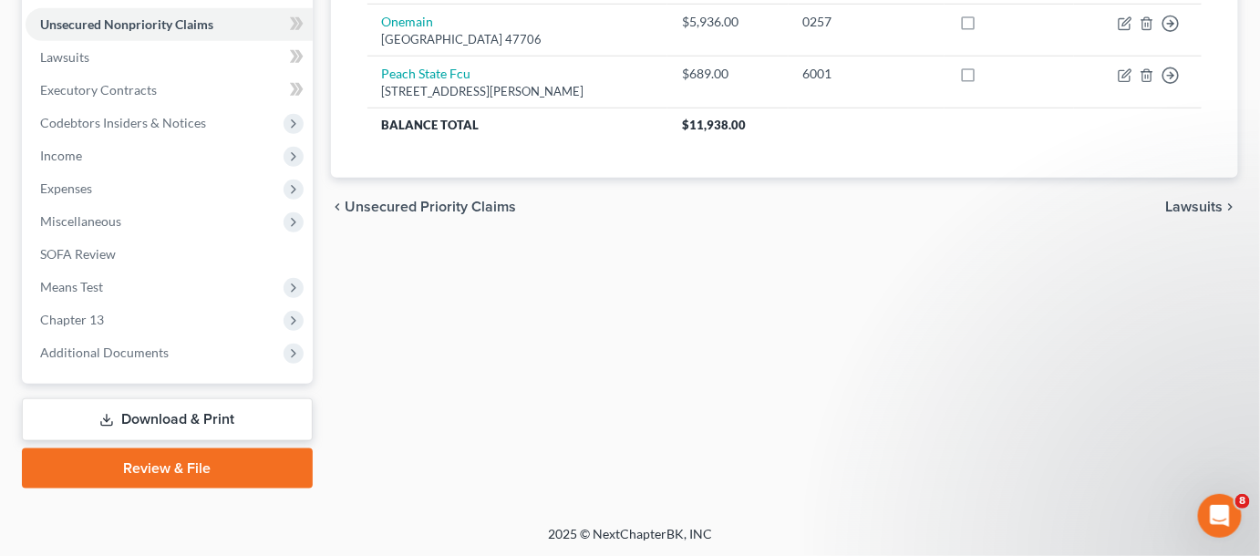
click at [461, 321] on div "Unsecured Nonpriority Claims New Claim Import CSV Export CSV Delete All Credito…" at bounding box center [785, 109] width 926 height 757
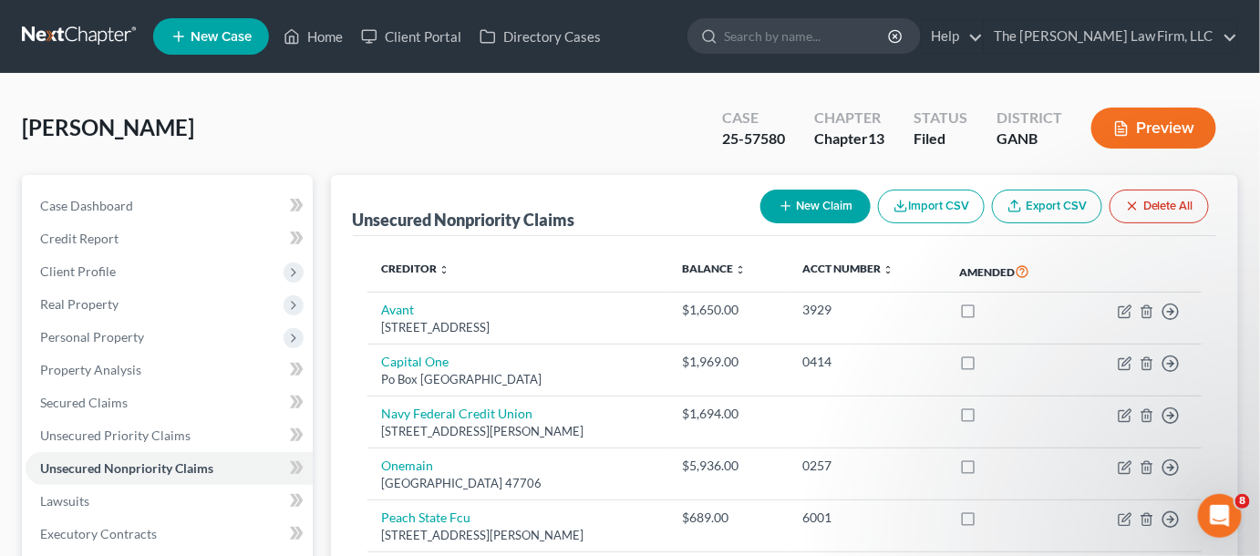
click at [802, 38] on input "search" at bounding box center [807, 36] width 167 height 34
type input "whidby"
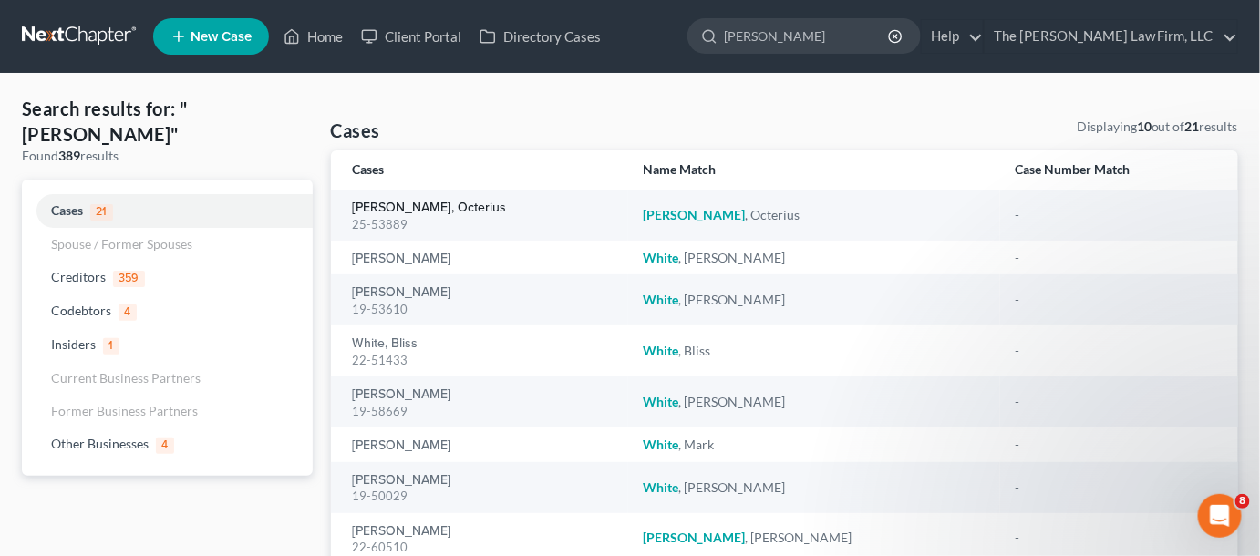
click at [389, 210] on link "Whidby, Octerius" at bounding box center [430, 207] width 154 height 13
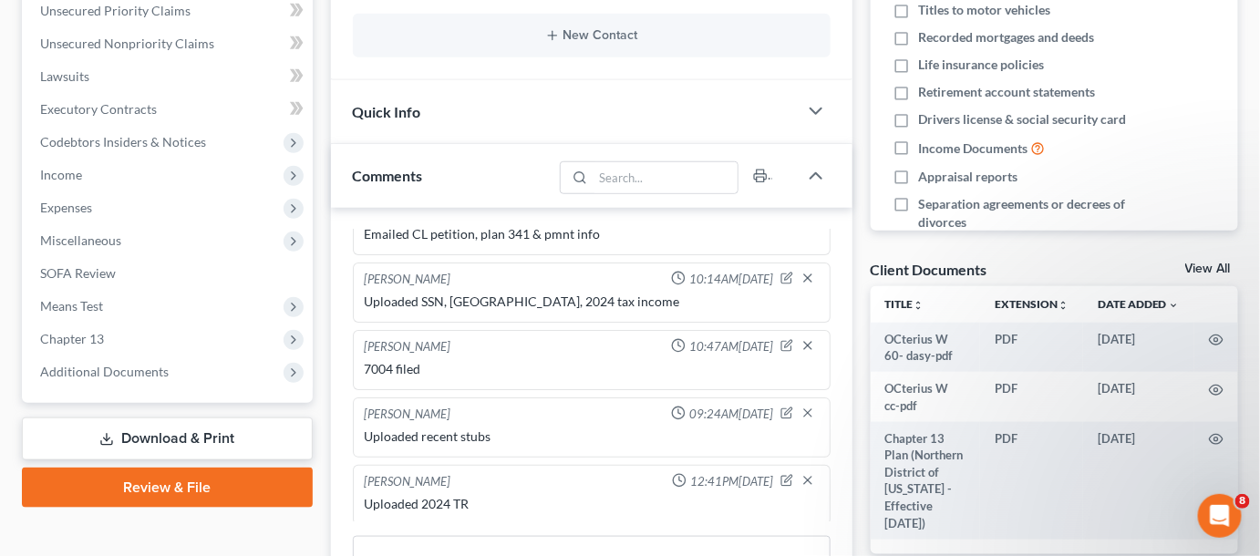
scroll to position [690, 0]
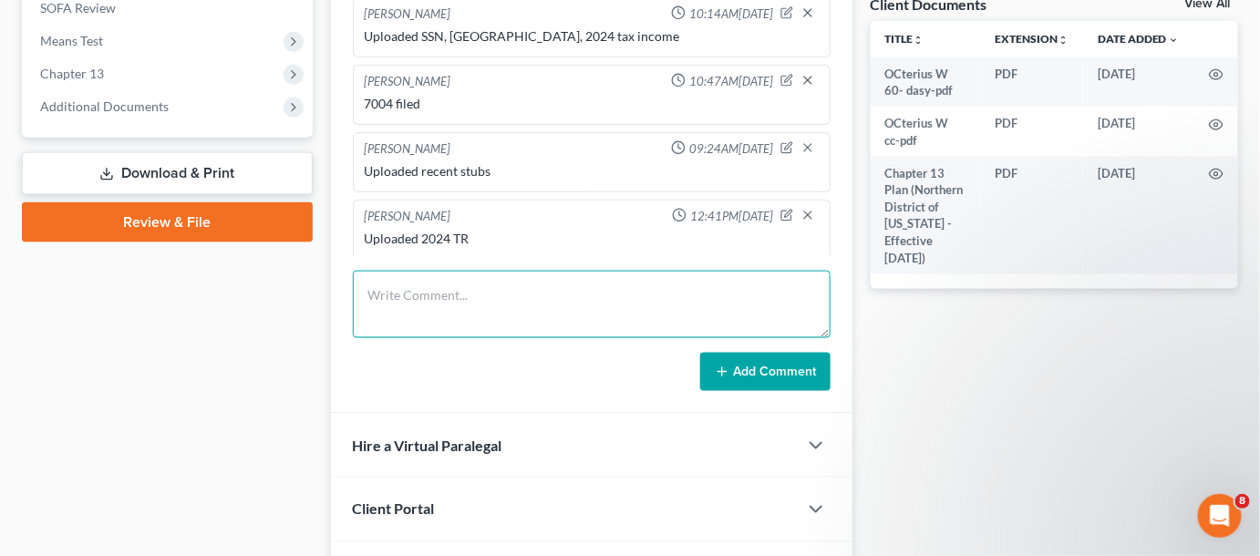
click at [429, 283] on textarea at bounding box center [592, 304] width 478 height 67
click at [464, 293] on textarea "Uploaded signed Tax Statement" at bounding box center [592, 304] width 478 height 67
type textarea "Uploaded signed 2024 Tax Statement"
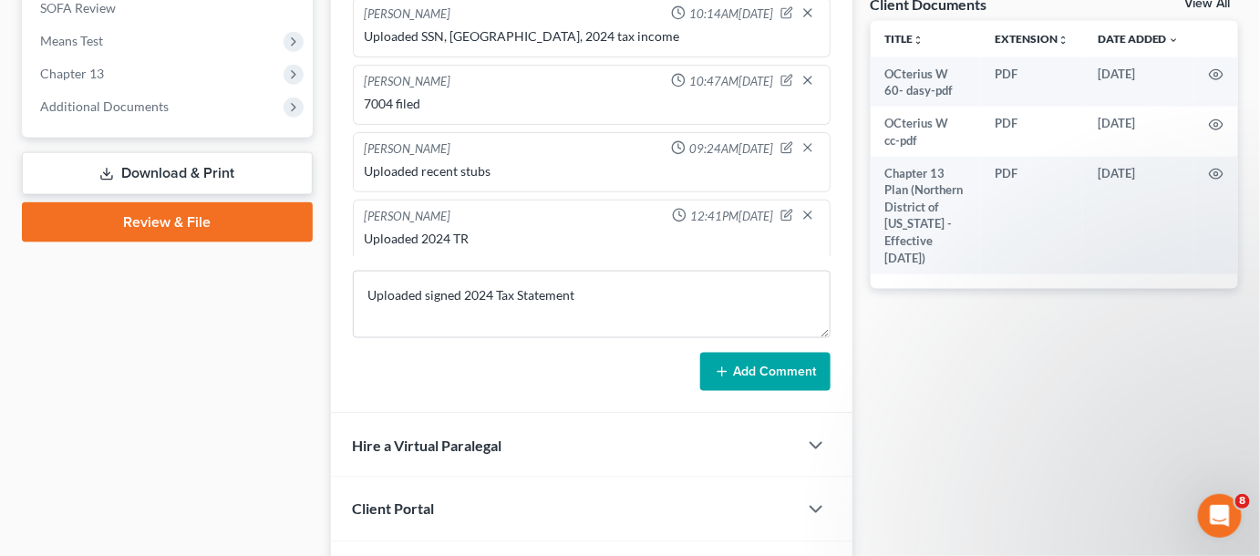
click at [745, 384] on button "Add Comment" at bounding box center [765, 372] width 130 height 38
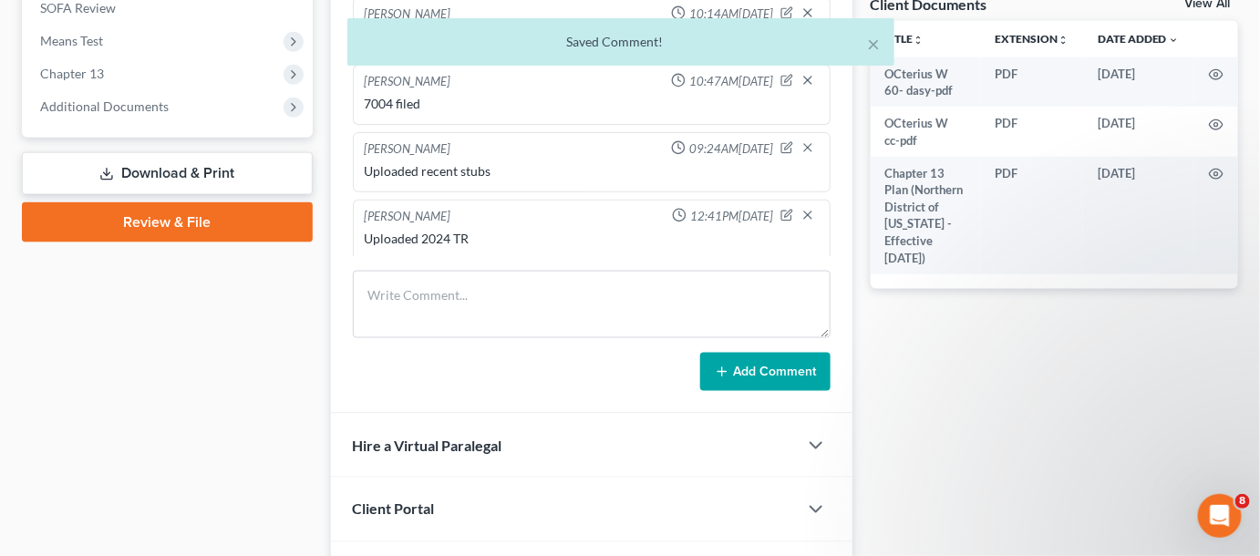
scroll to position [170, 0]
